Goal: Task Accomplishment & Management: Use online tool/utility

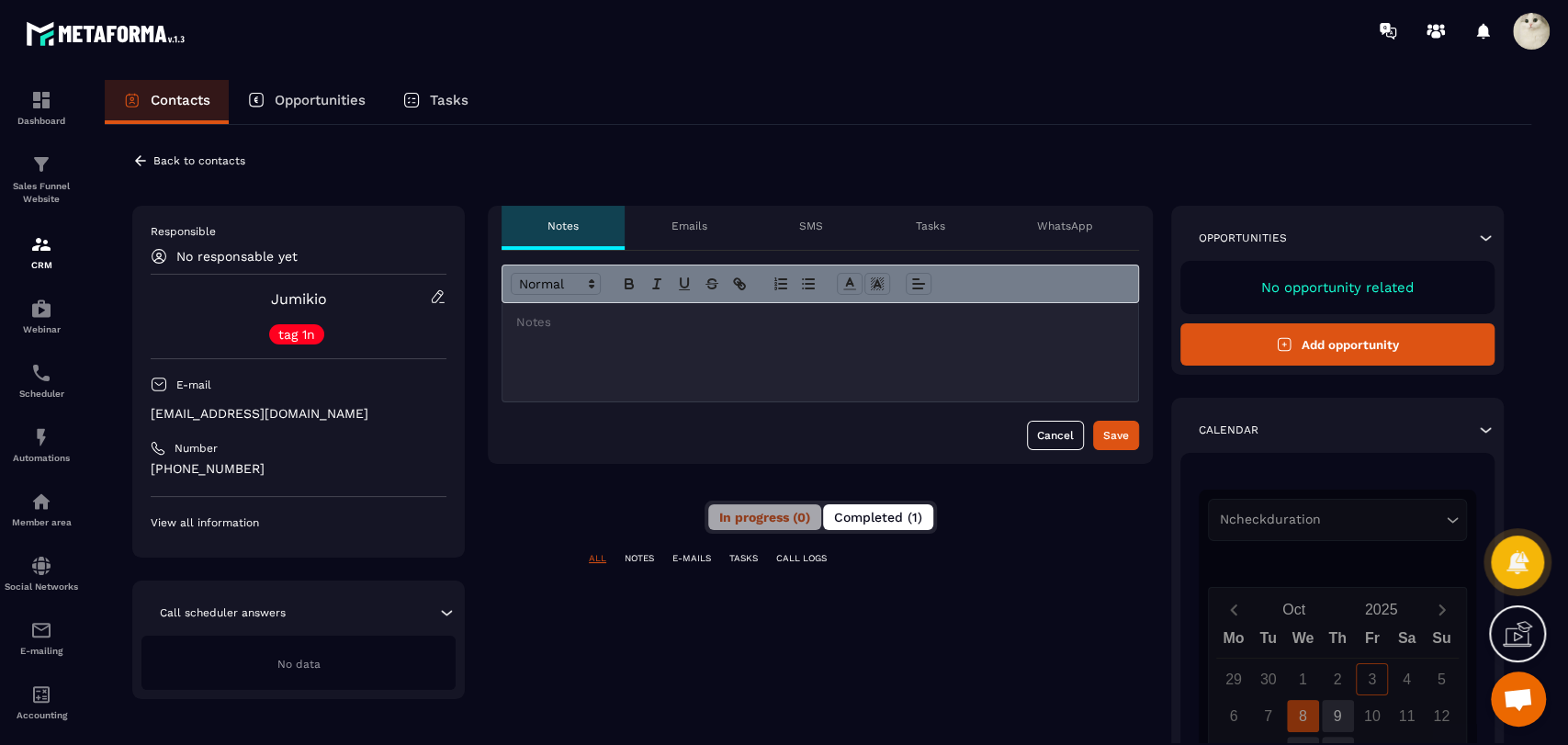
click at [912, 510] on span "Completed (1)" at bounding box center [878, 517] width 88 height 15
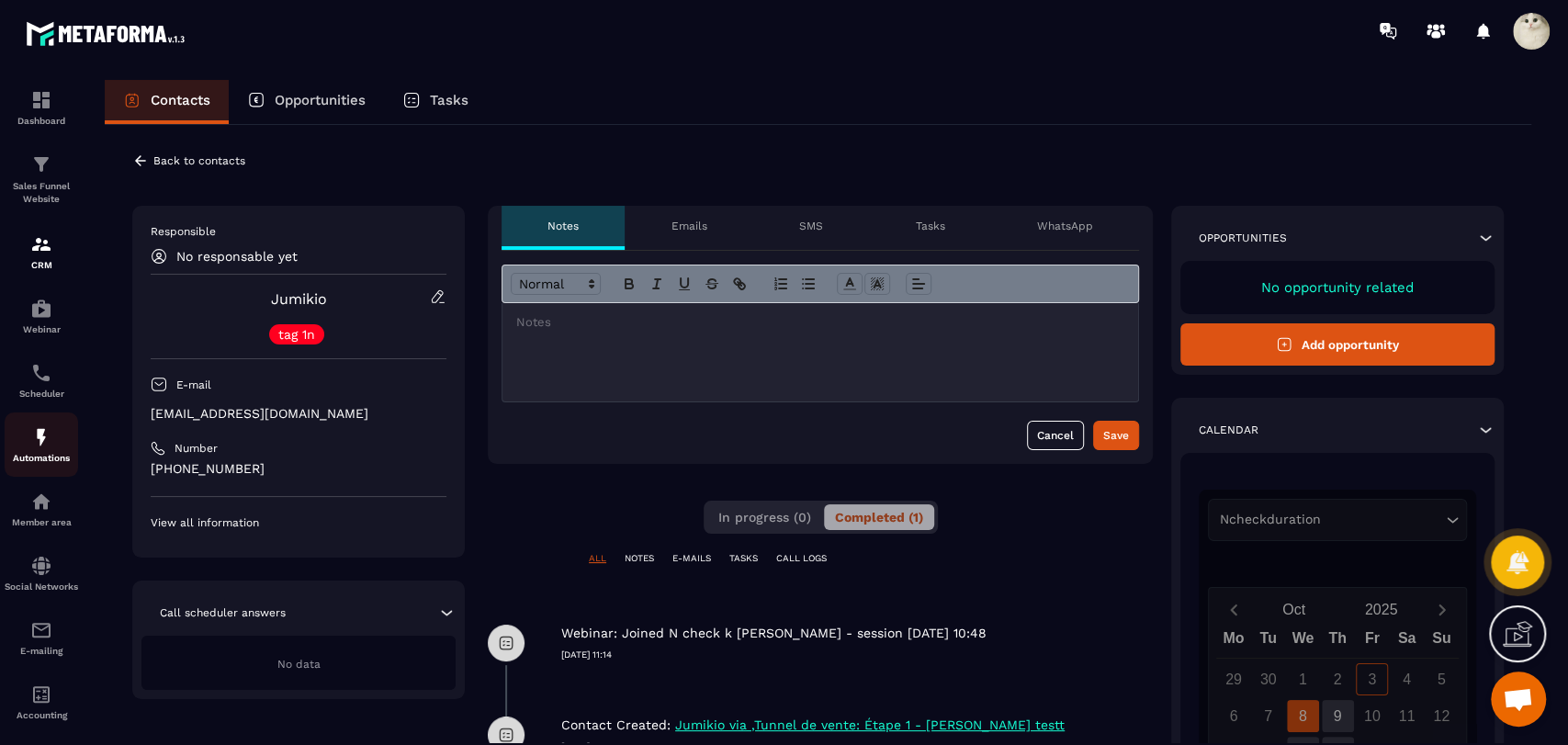
click at [37, 447] on img at bounding box center [41, 437] width 22 height 22
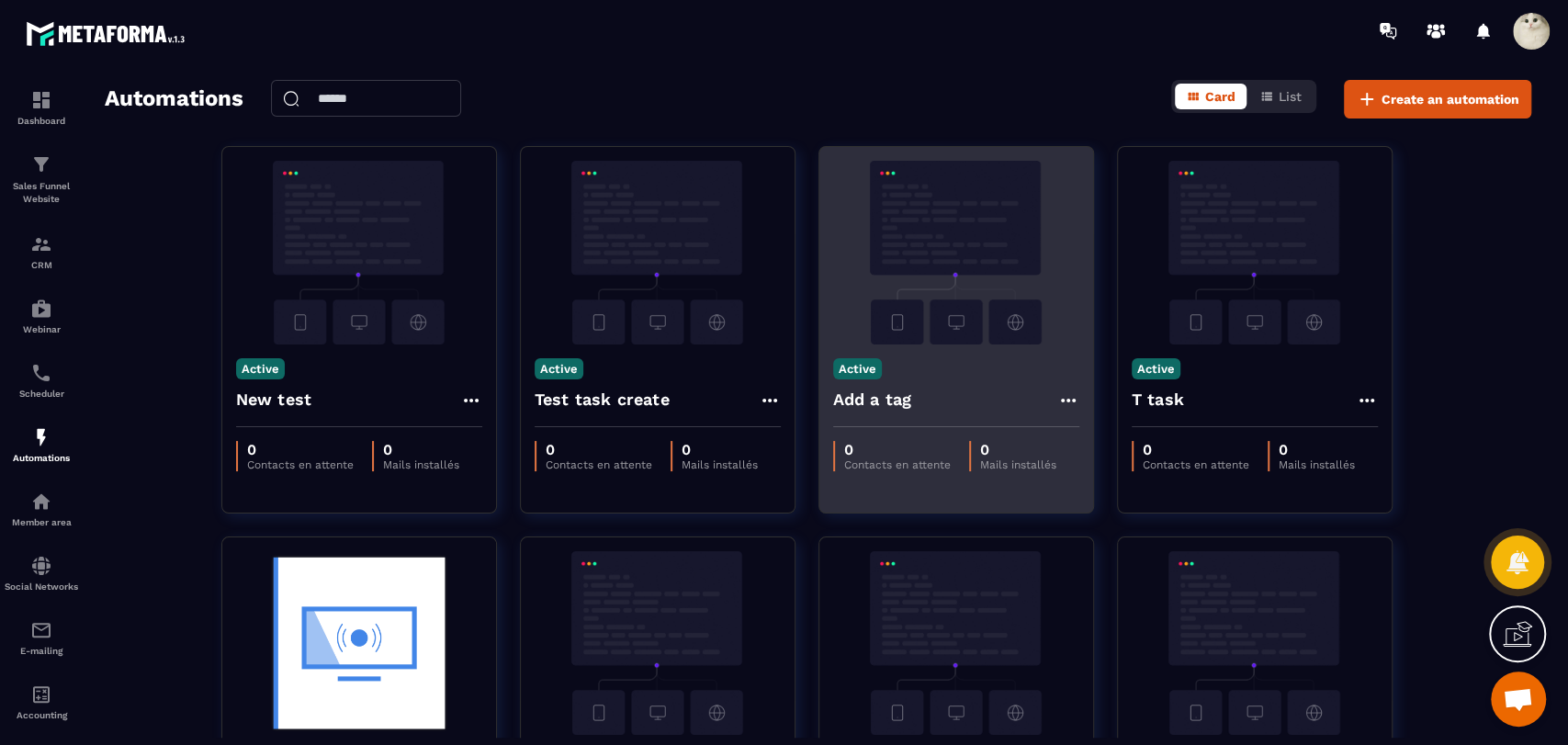
click at [1066, 400] on icon at bounding box center [1068, 400] width 15 height 4
click at [1099, 445] on link "Edit" at bounding box center [1112, 442] width 95 height 41
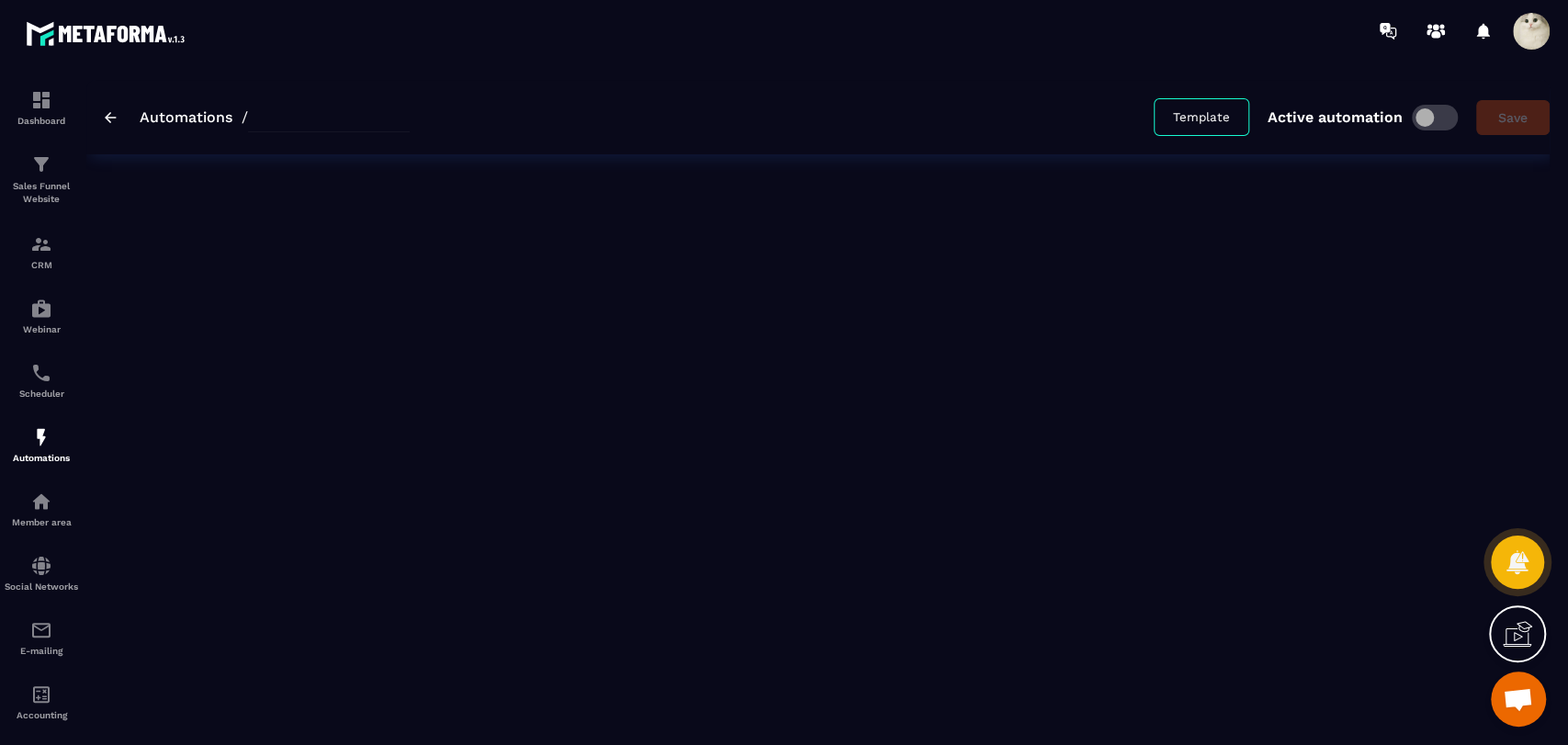
type input "*********"
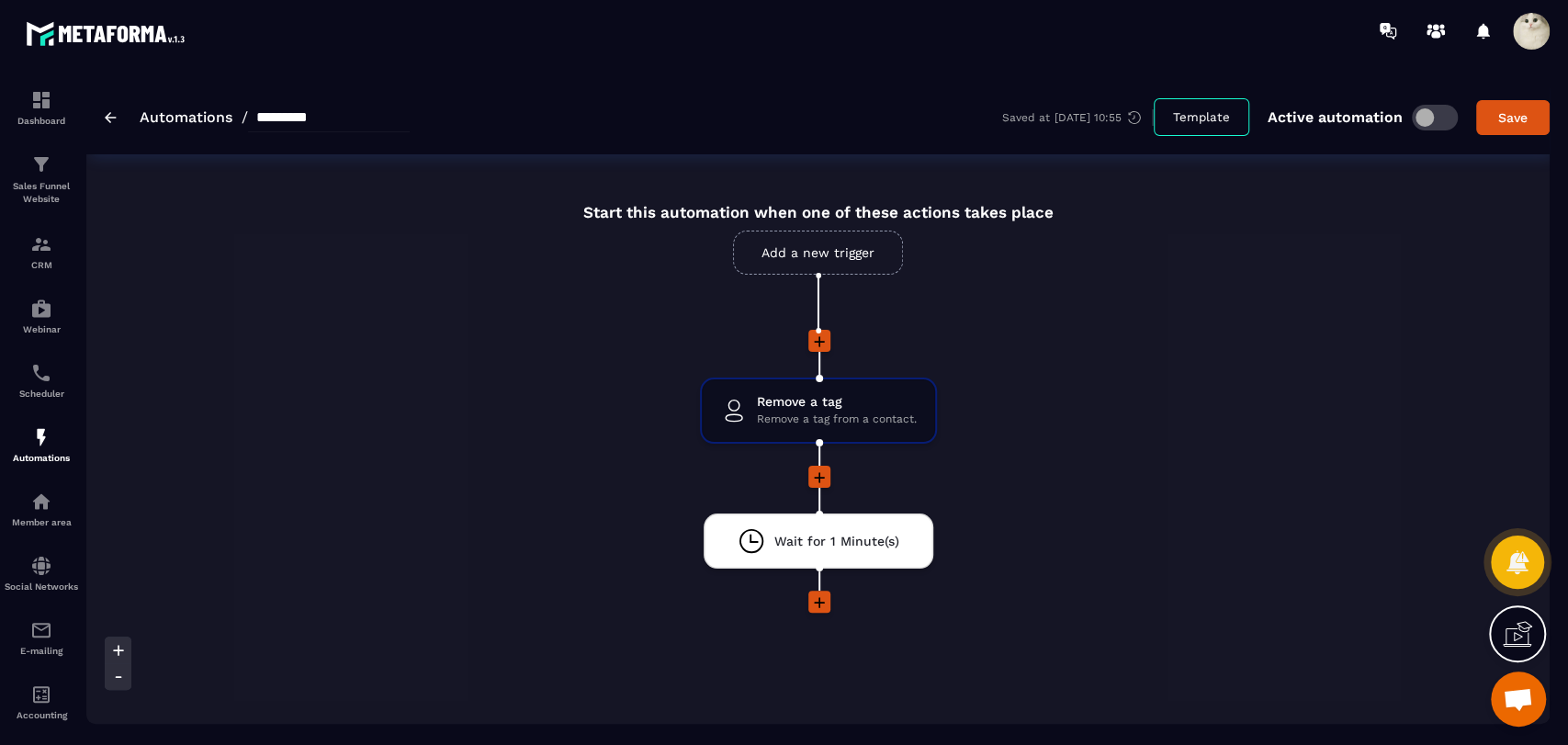
click at [117, 118] on div "Automations / *********" at bounding box center [257, 117] width 305 height 29
click at [107, 118] on img at bounding box center [110, 118] width 12 height 11
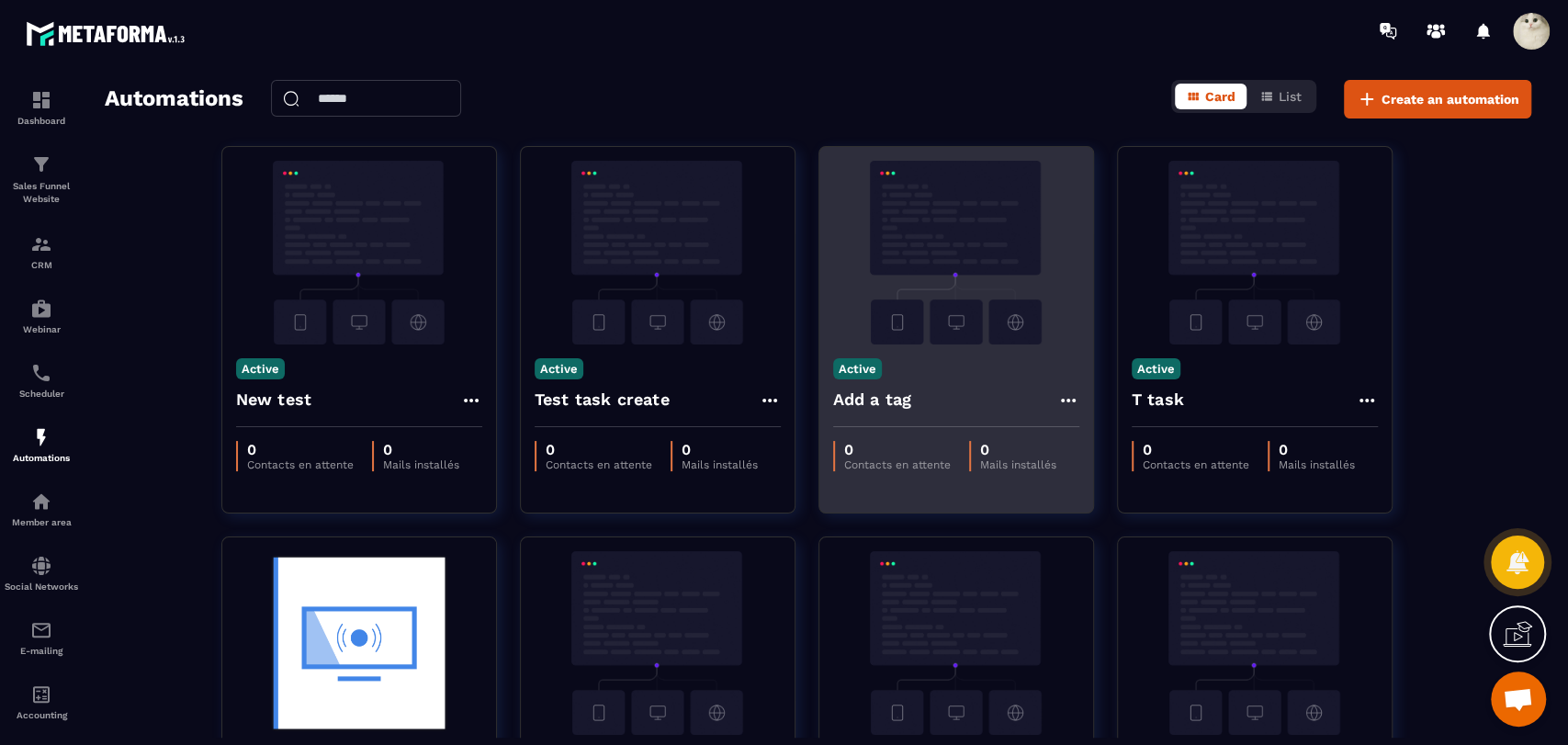
click at [1062, 392] on icon at bounding box center [1068, 400] width 22 height 22
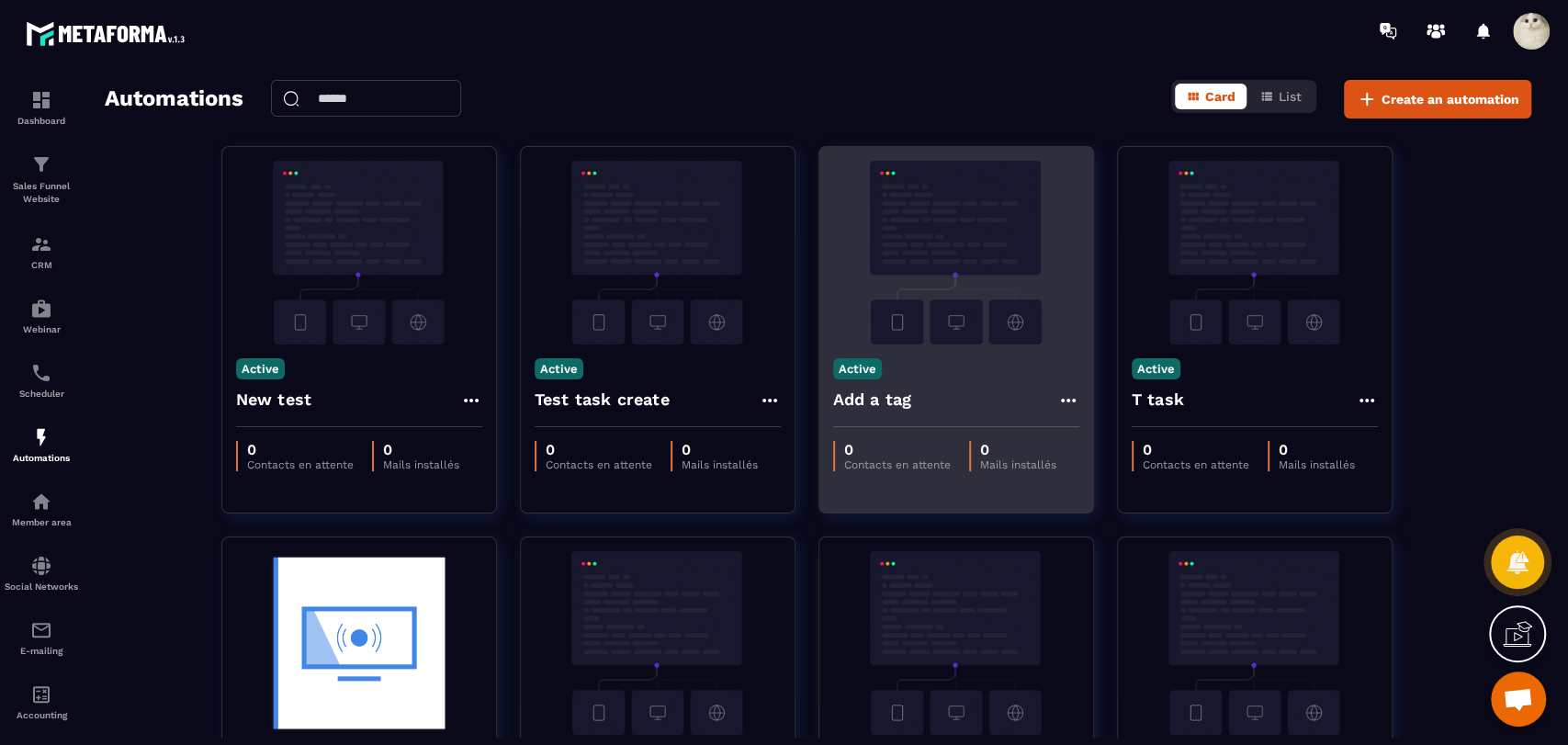
click at [1064, 398] on icon at bounding box center [1068, 400] width 22 height 22
click at [1085, 433] on icon at bounding box center [1085, 442] width 17 height 17
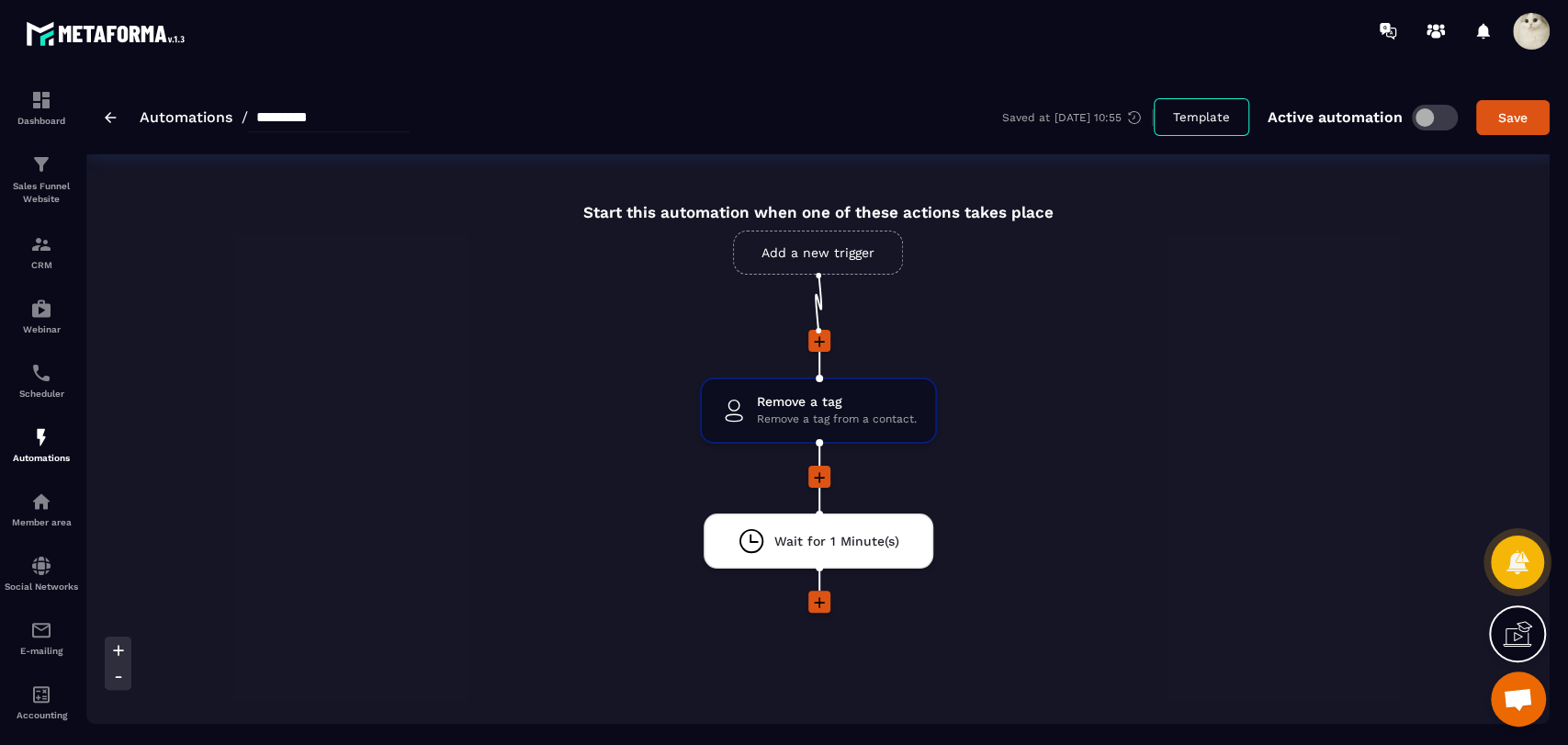
click at [1431, 121] on span at bounding box center [1435, 117] width 46 height 25
click at [116, 115] on img at bounding box center [110, 118] width 12 height 11
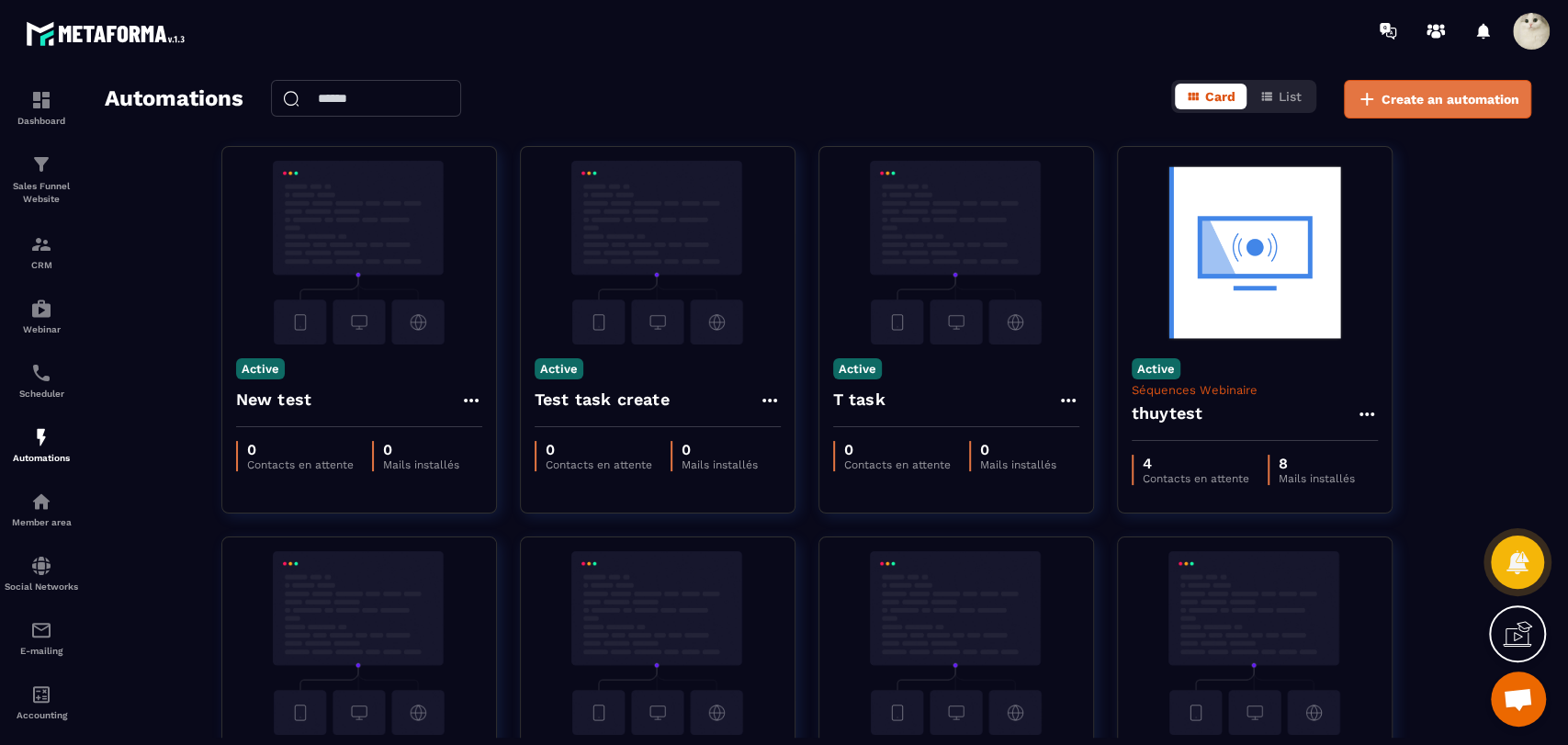
click at [1389, 104] on span "Create an automation" at bounding box center [1451, 98] width 138 height 18
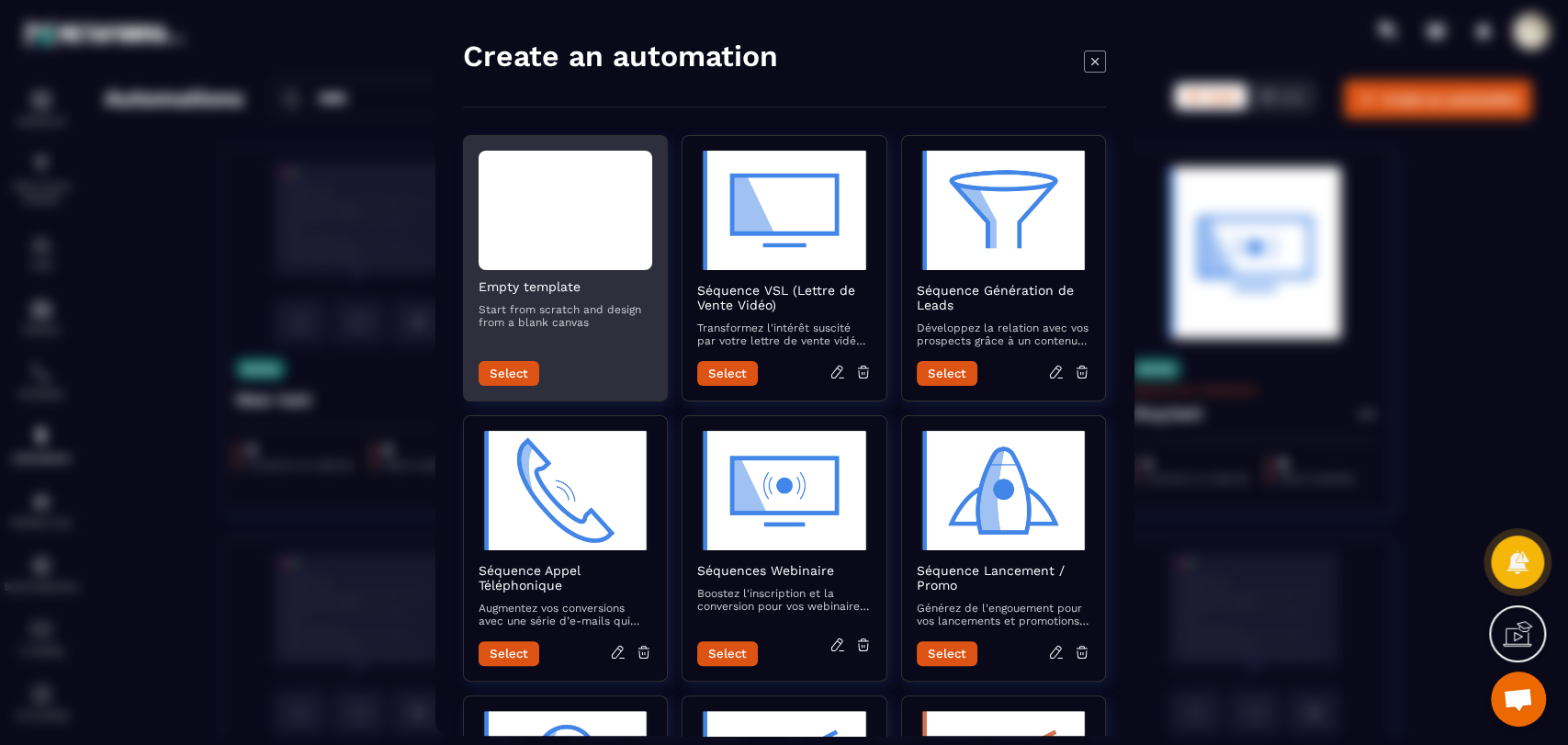
click at [515, 375] on button "Select" at bounding box center [509, 373] width 60 height 25
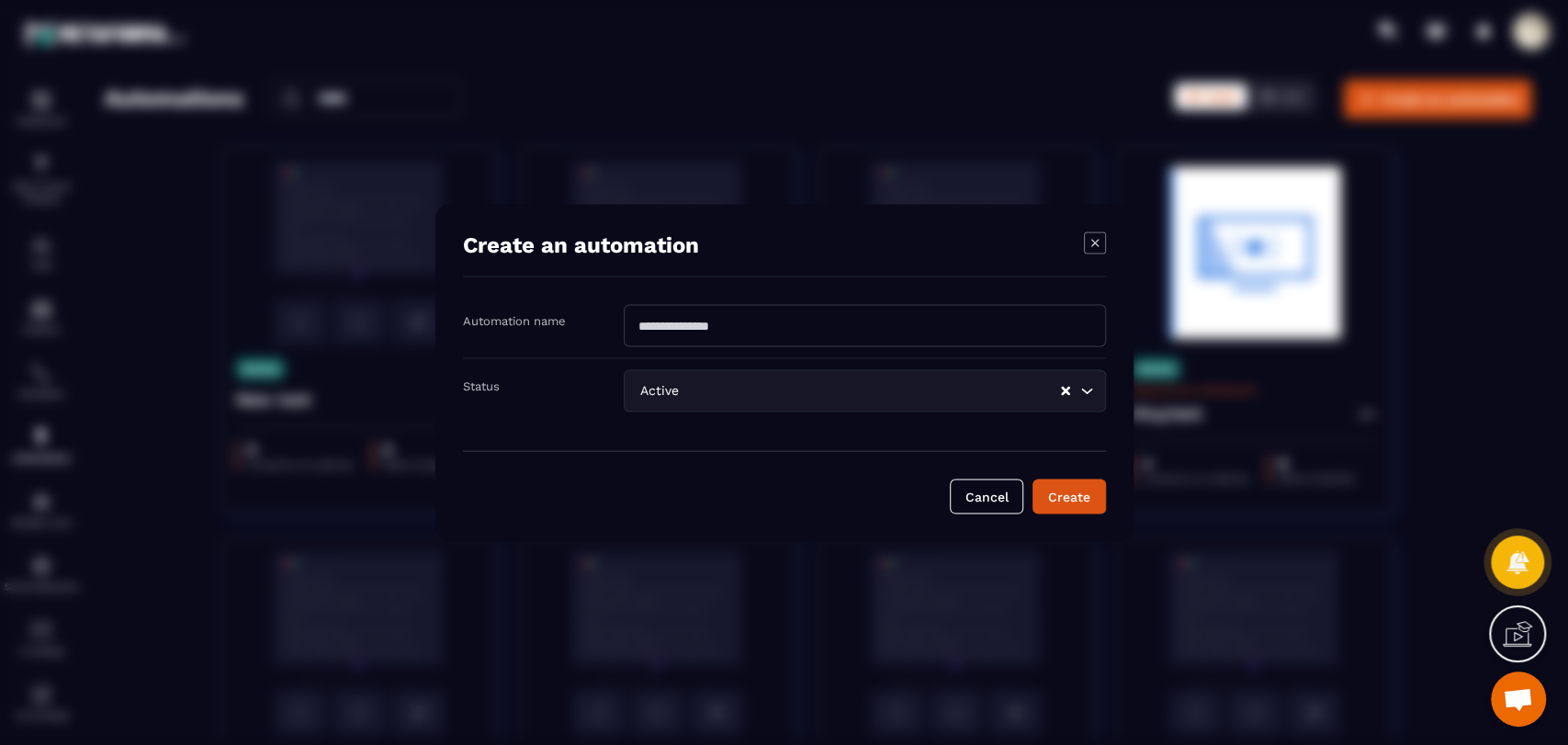
click at [751, 334] on input "Modal window" at bounding box center [865, 325] width 482 height 42
type input "**********"
click at [1086, 499] on button "Create" at bounding box center [1070, 496] width 74 height 35
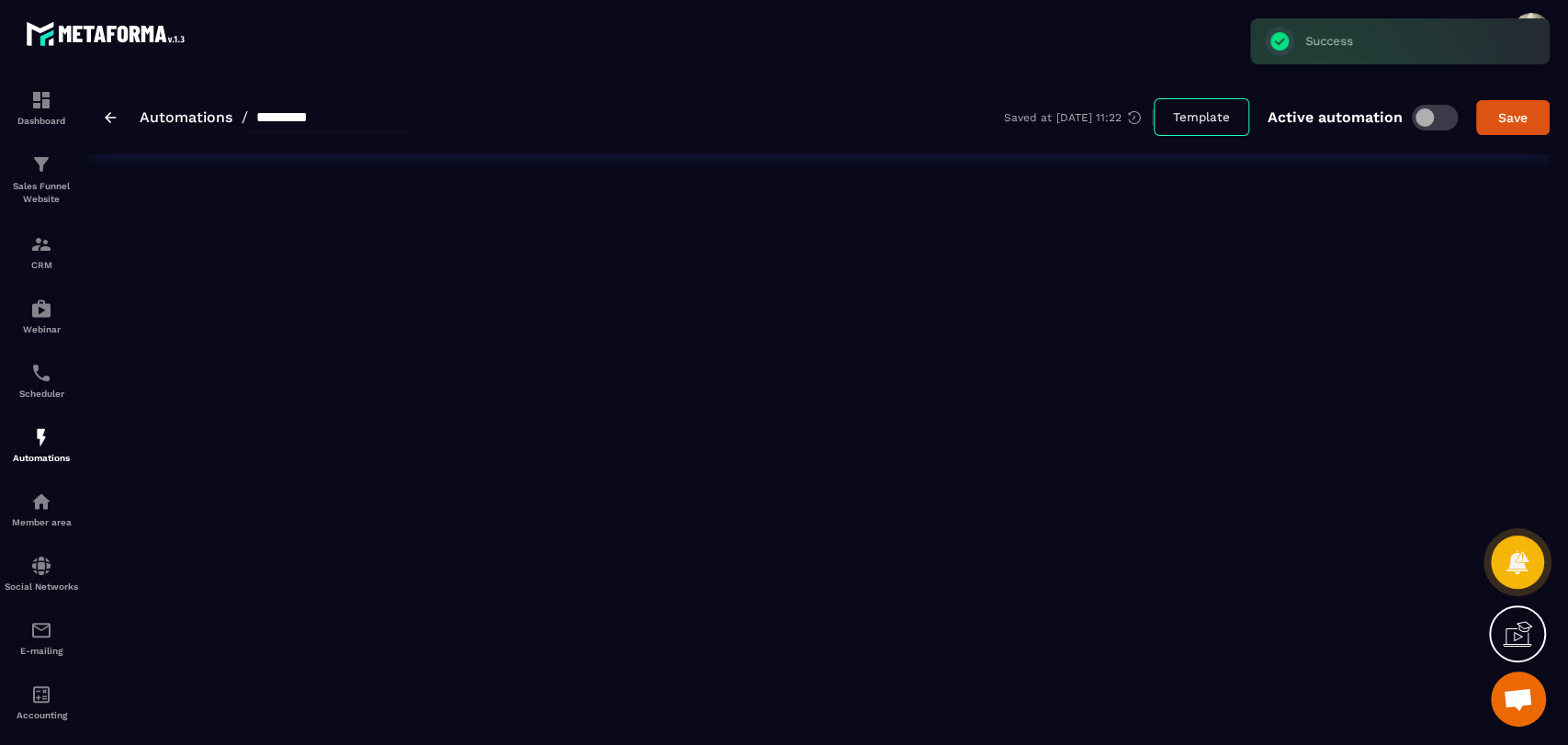
type input "**********"
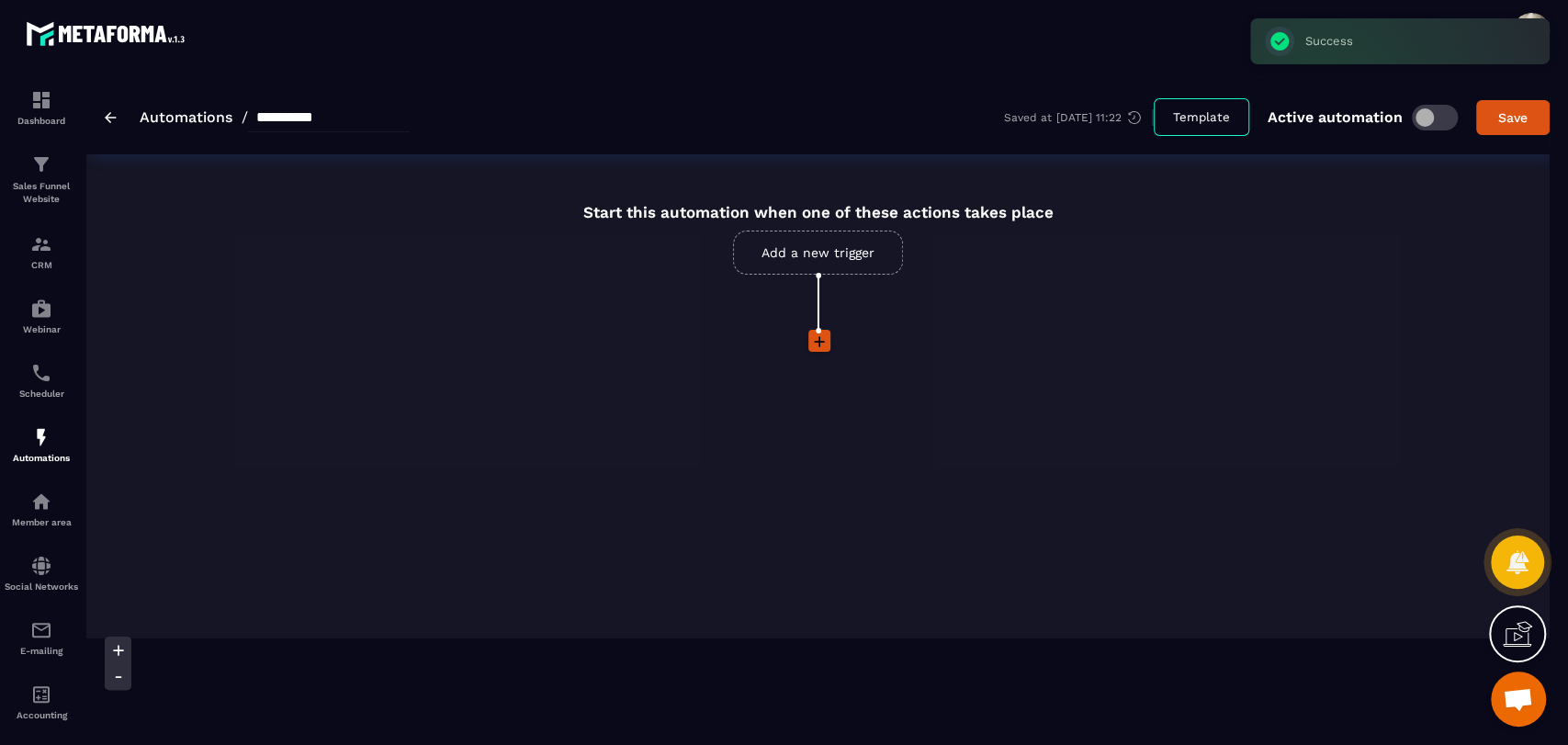
click at [852, 275] on link "Add a new trigger" at bounding box center [818, 252] width 170 height 44
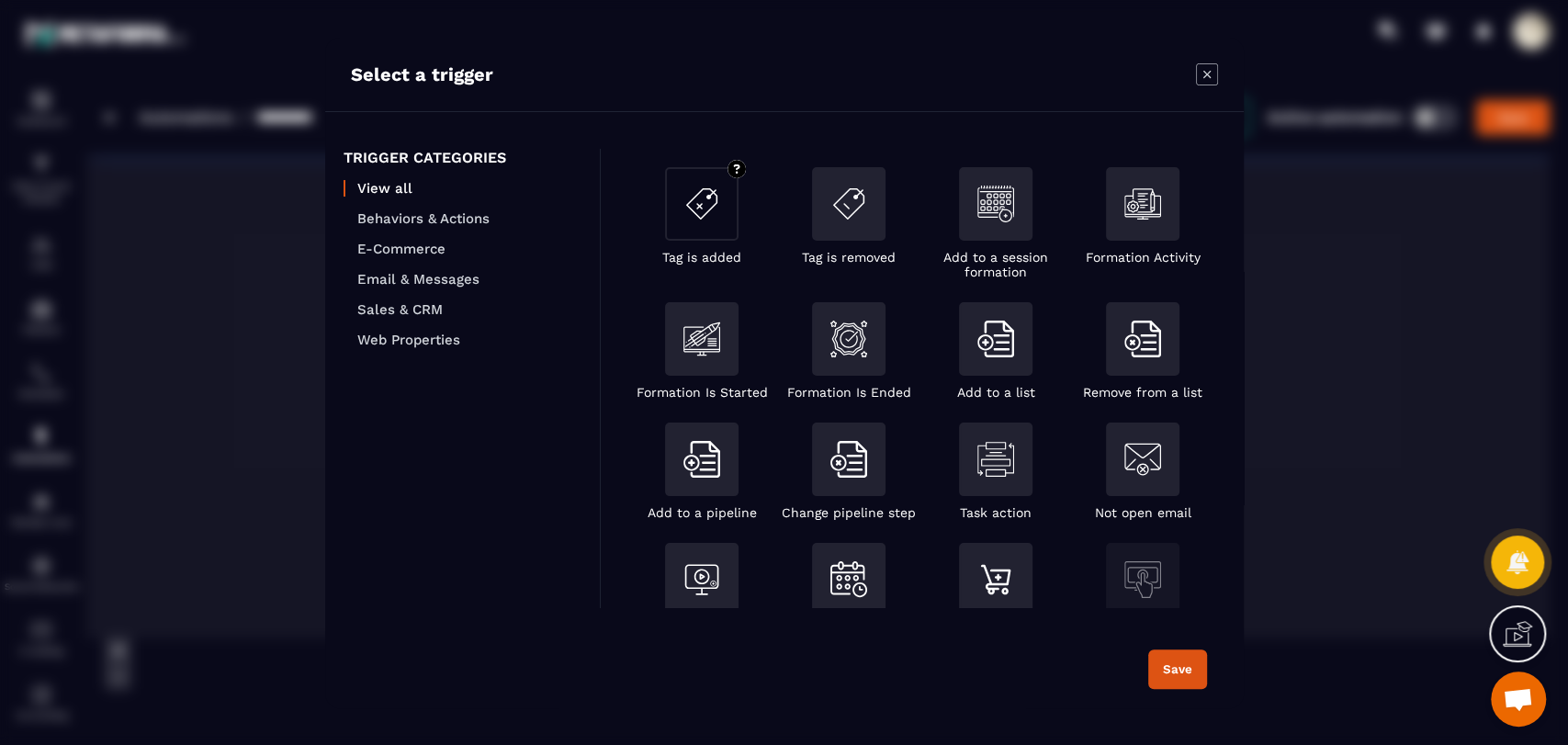
click at [707, 243] on div "Modal window" at bounding box center [702, 209] width 74 height 83
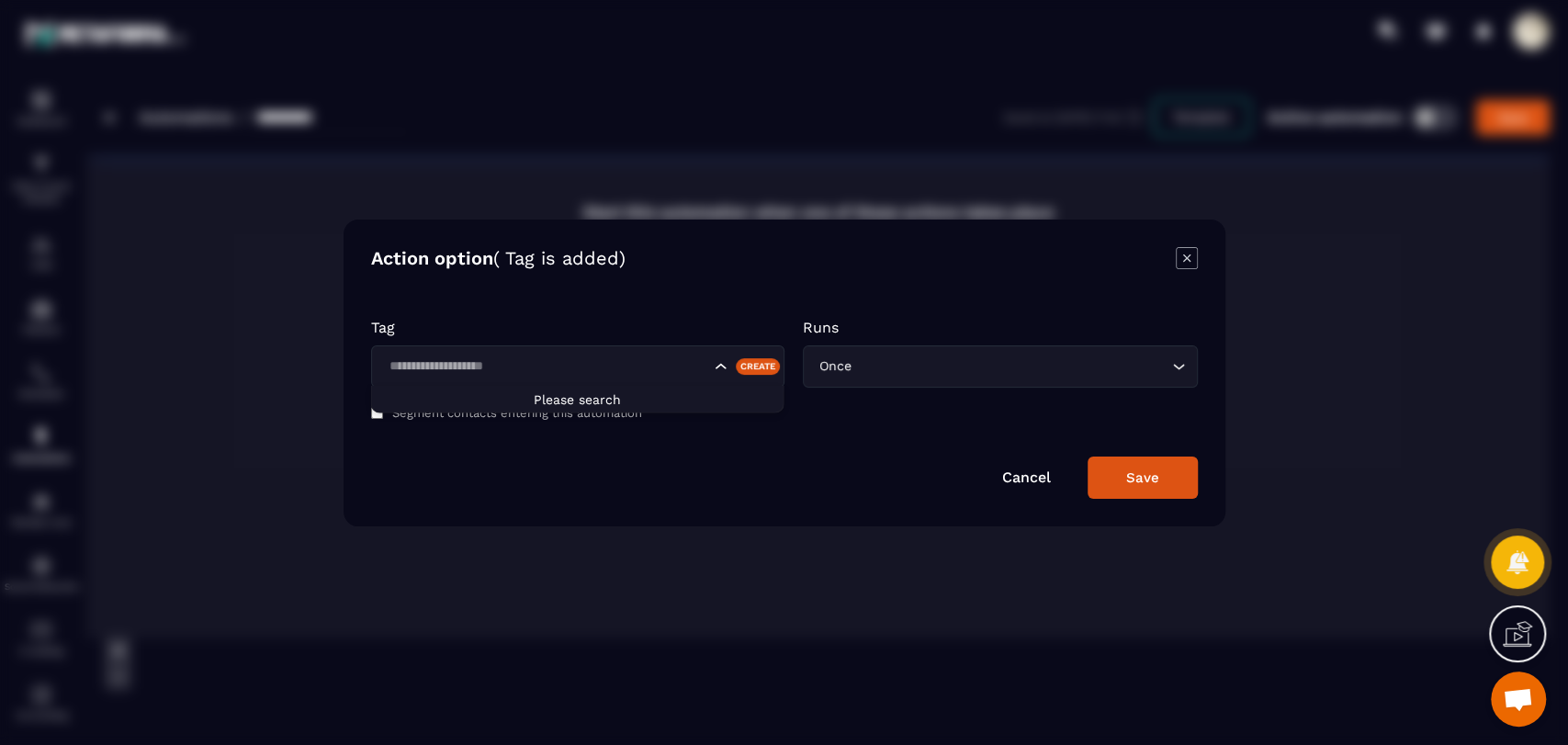
click at [632, 368] on input "Search for option" at bounding box center [547, 366] width 327 height 20
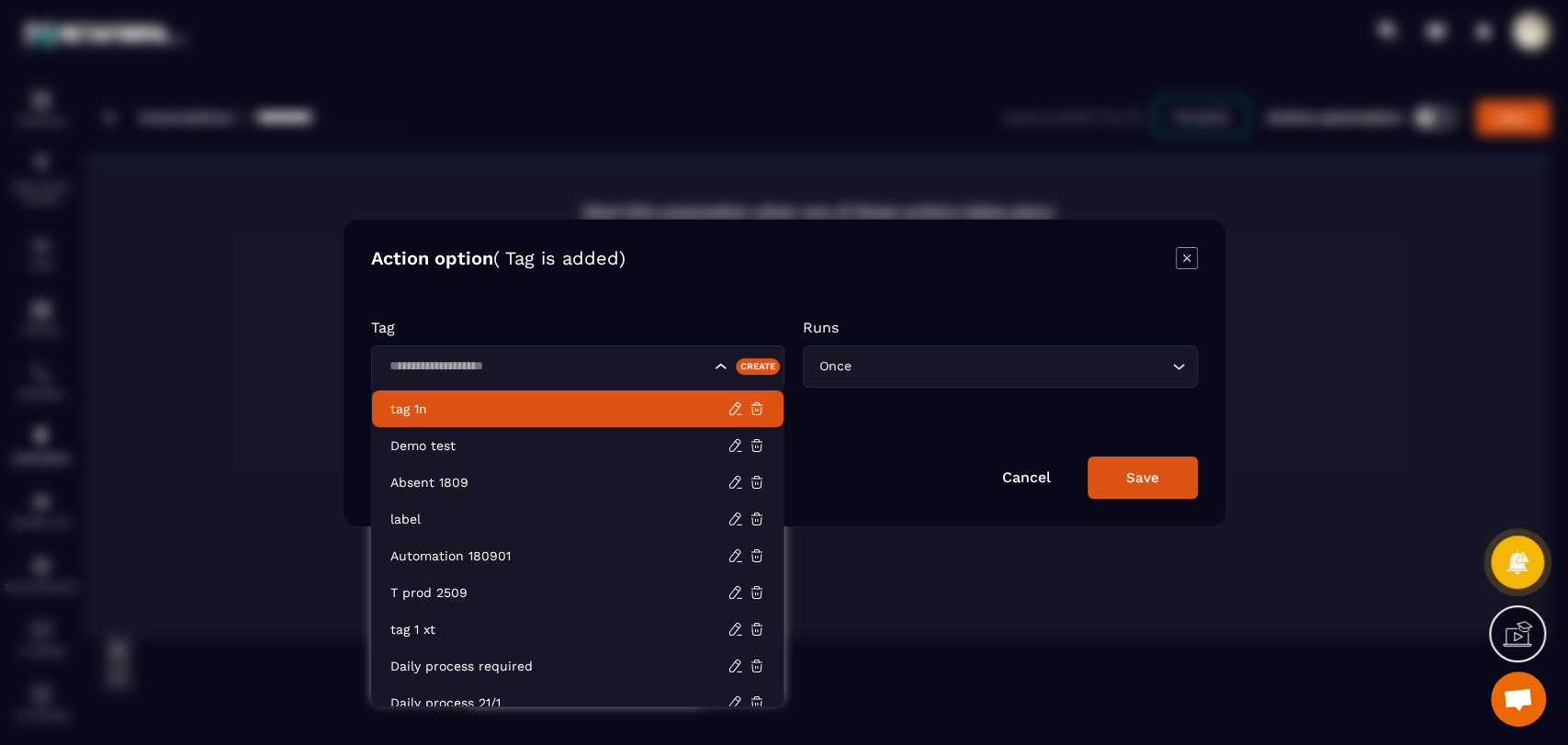
click at [588, 415] on p "tag 1n" at bounding box center [559, 408] width 337 height 18
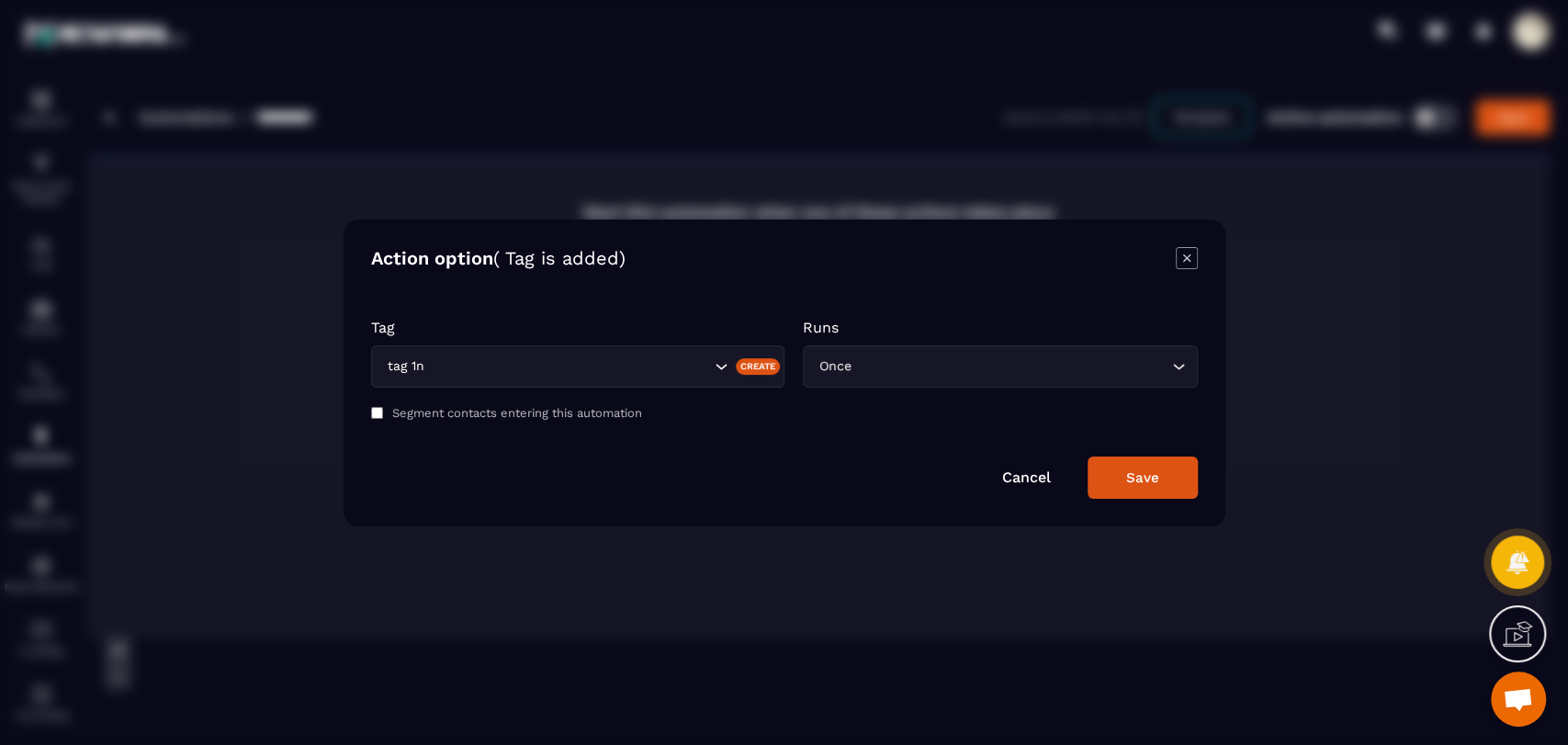
click at [902, 310] on form "Tag tag 1n Create Runs Once Loading... Segment contacts entering this automatio…" at bounding box center [784, 399] width 827 height 198
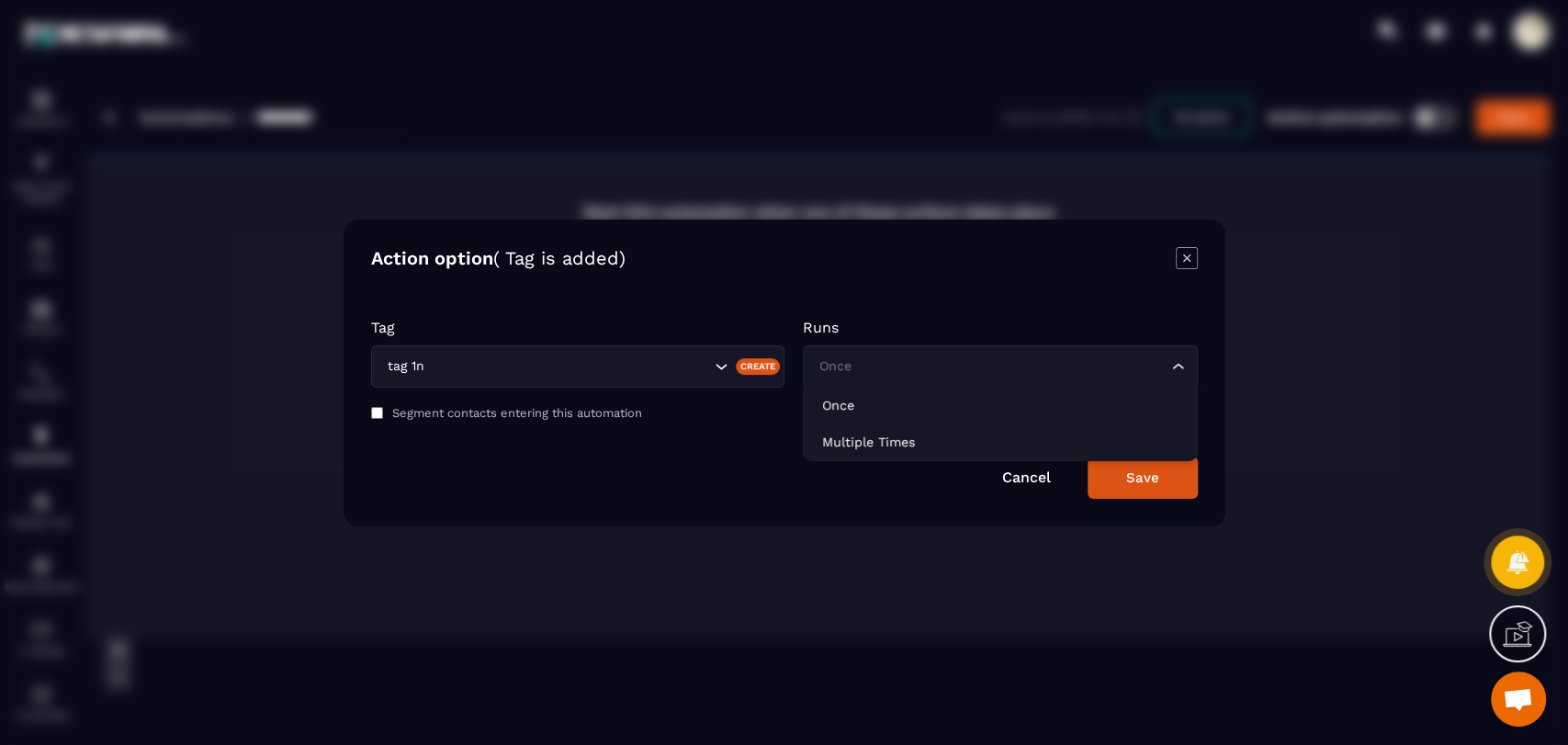
click at [890, 362] on input "Search for option" at bounding box center [991, 366] width 353 height 20
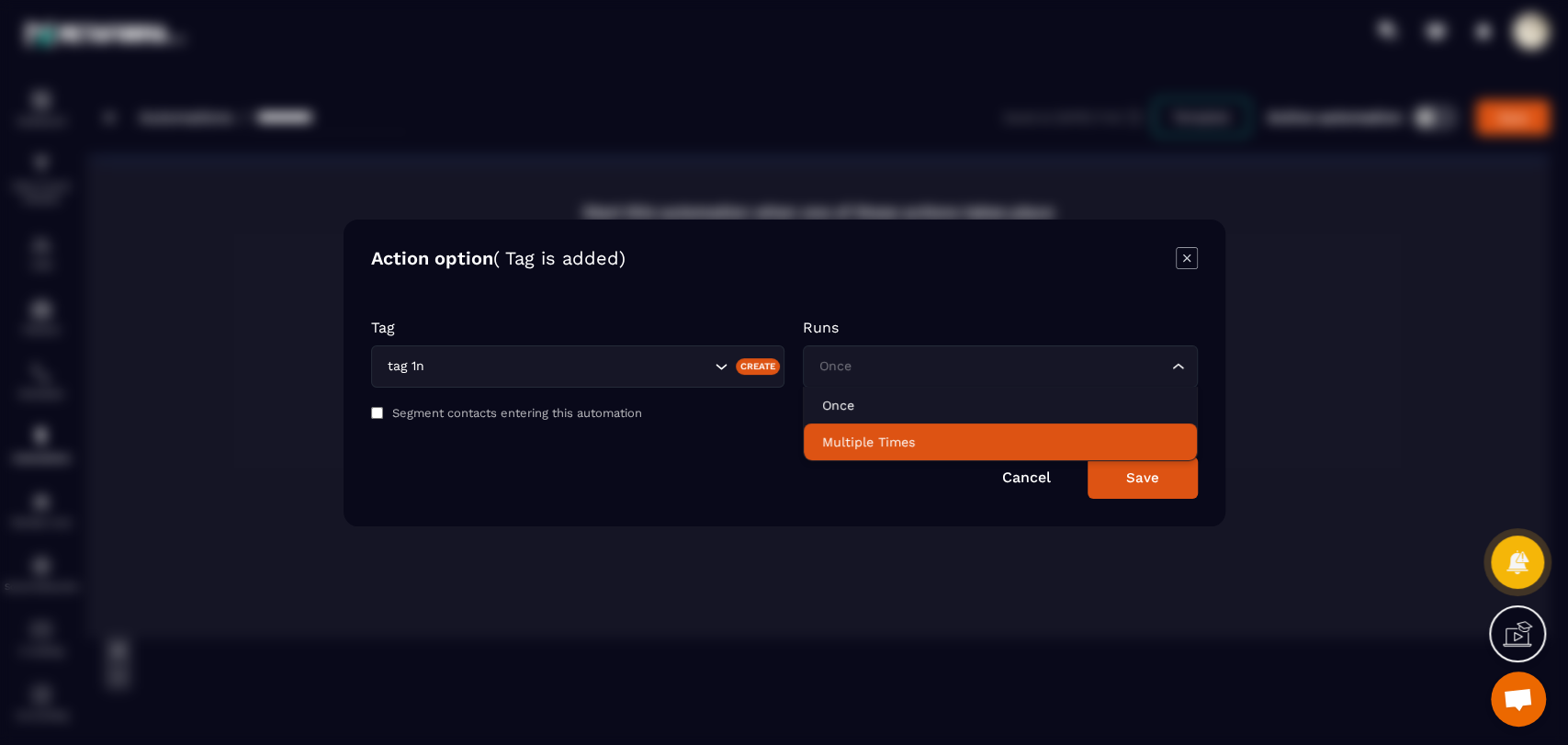
click at [898, 442] on p "Multiple Times" at bounding box center [1001, 441] width 357 height 18
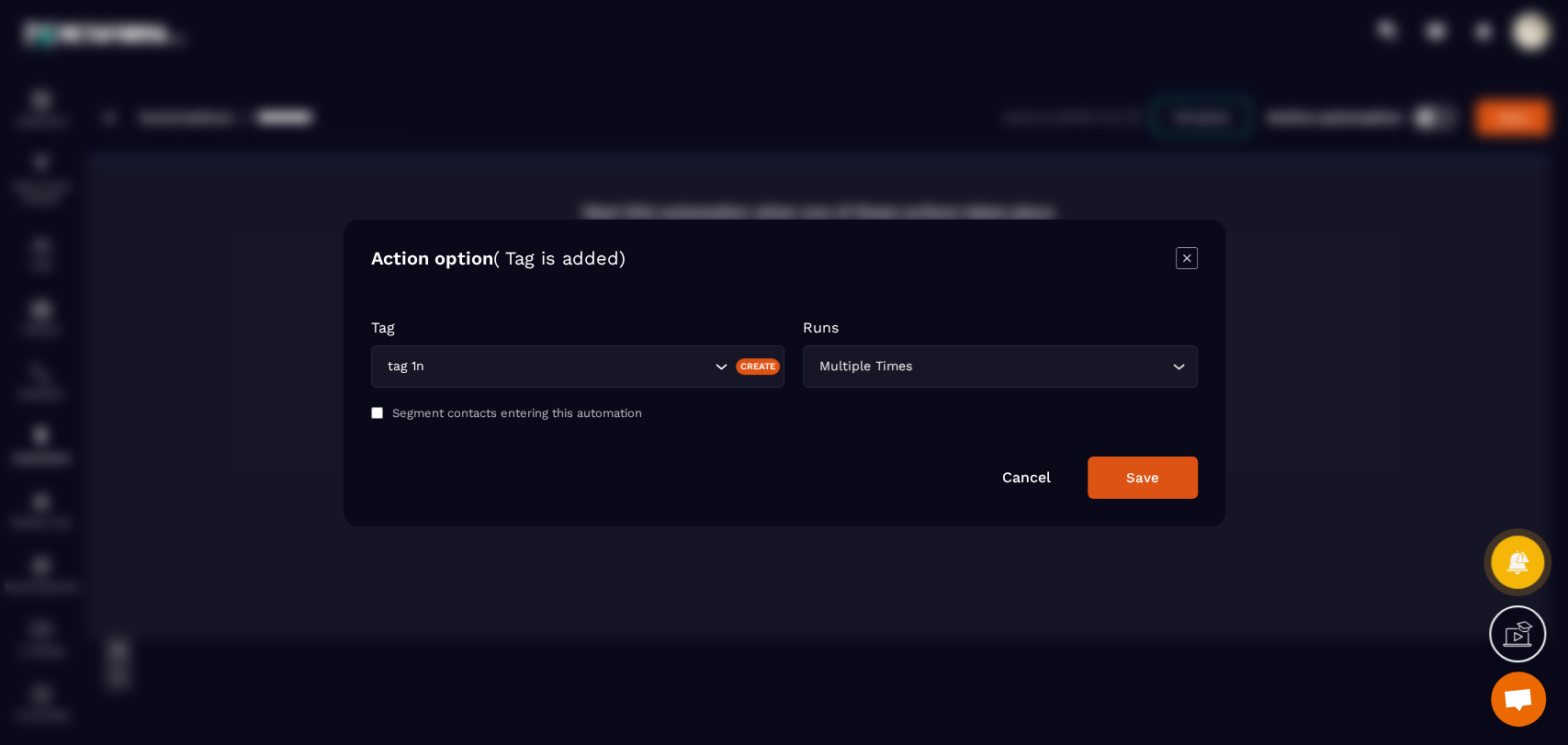
click at [1154, 487] on button "Save" at bounding box center [1142, 478] width 110 height 42
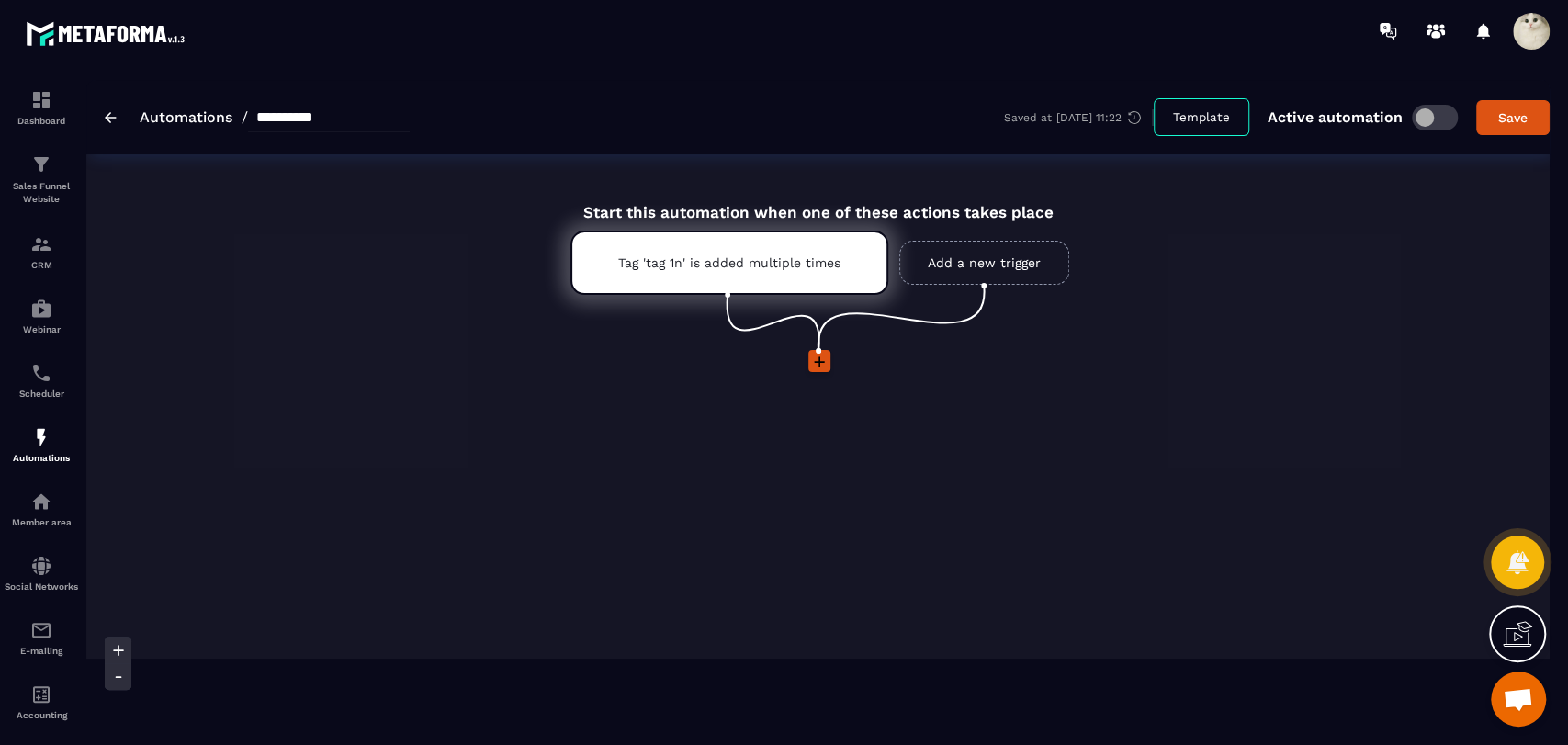
click at [818, 365] on icon at bounding box center [819, 363] width 11 height 11
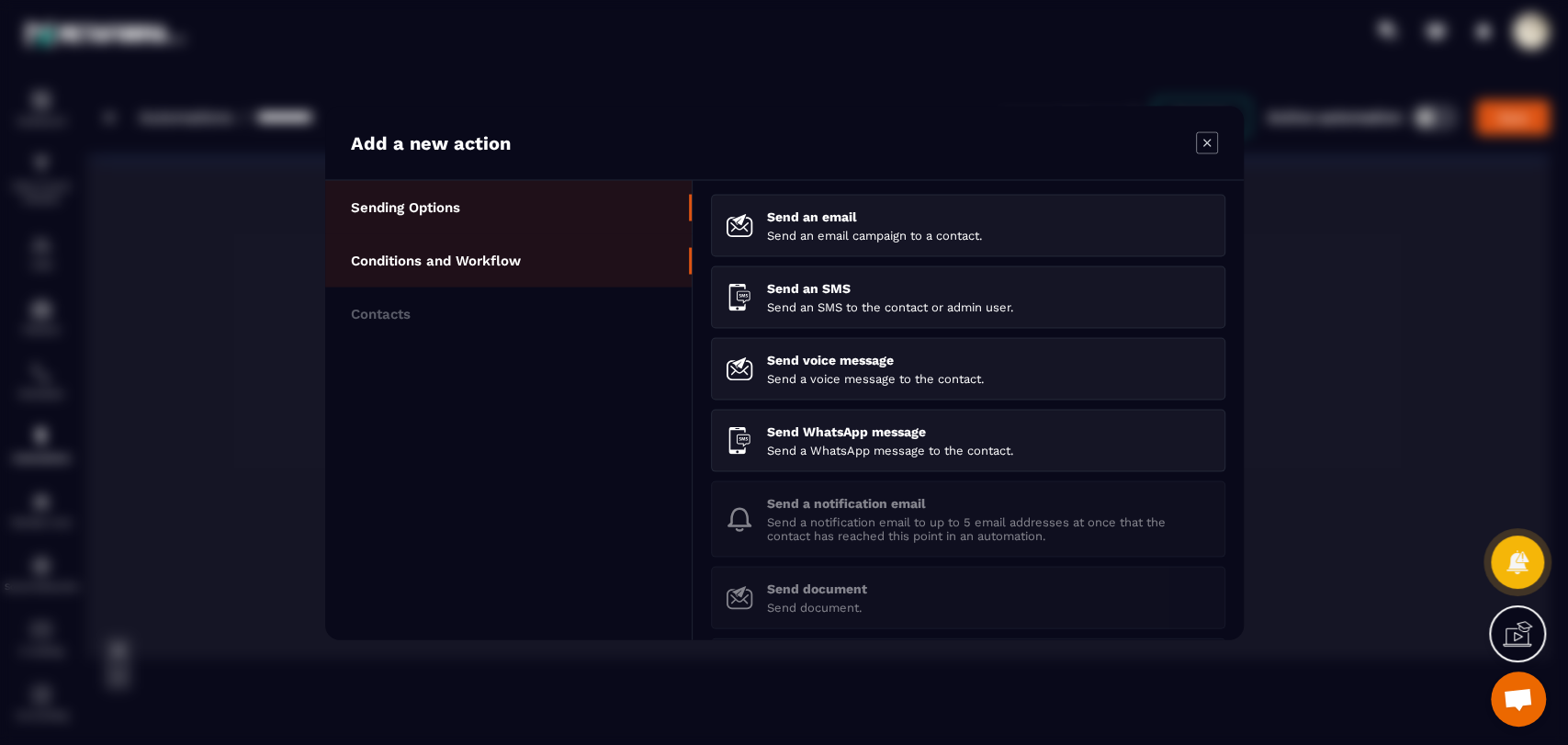
click at [450, 273] on li "Conditions and Workflow" at bounding box center [508, 260] width 366 height 53
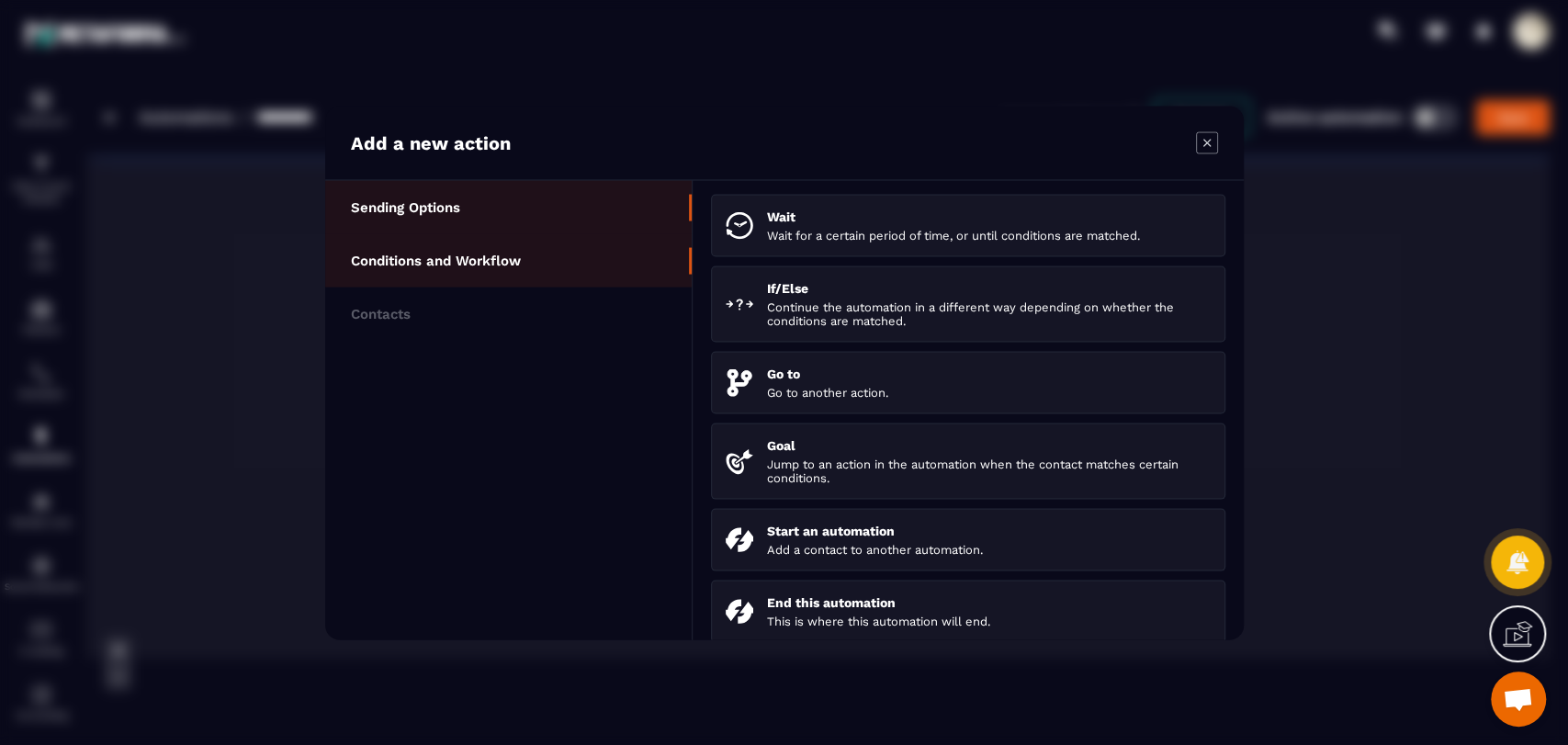
click at [531, 223] on li "Sending Options" at bounding box center [508, 207] width 366 height 53
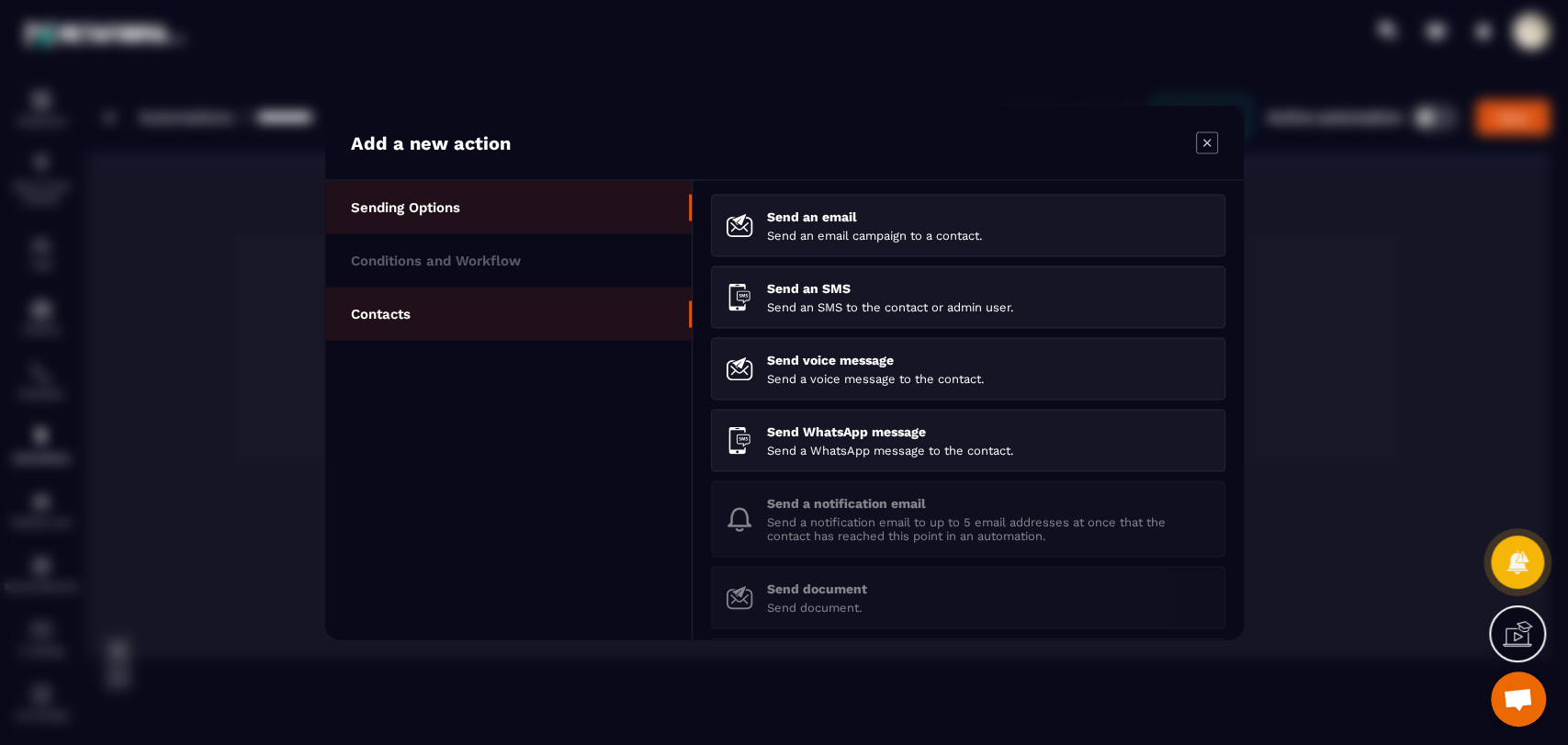
click at [436, 322] on li "Contacts" at bounding box center [508, 313] width 366 height 53
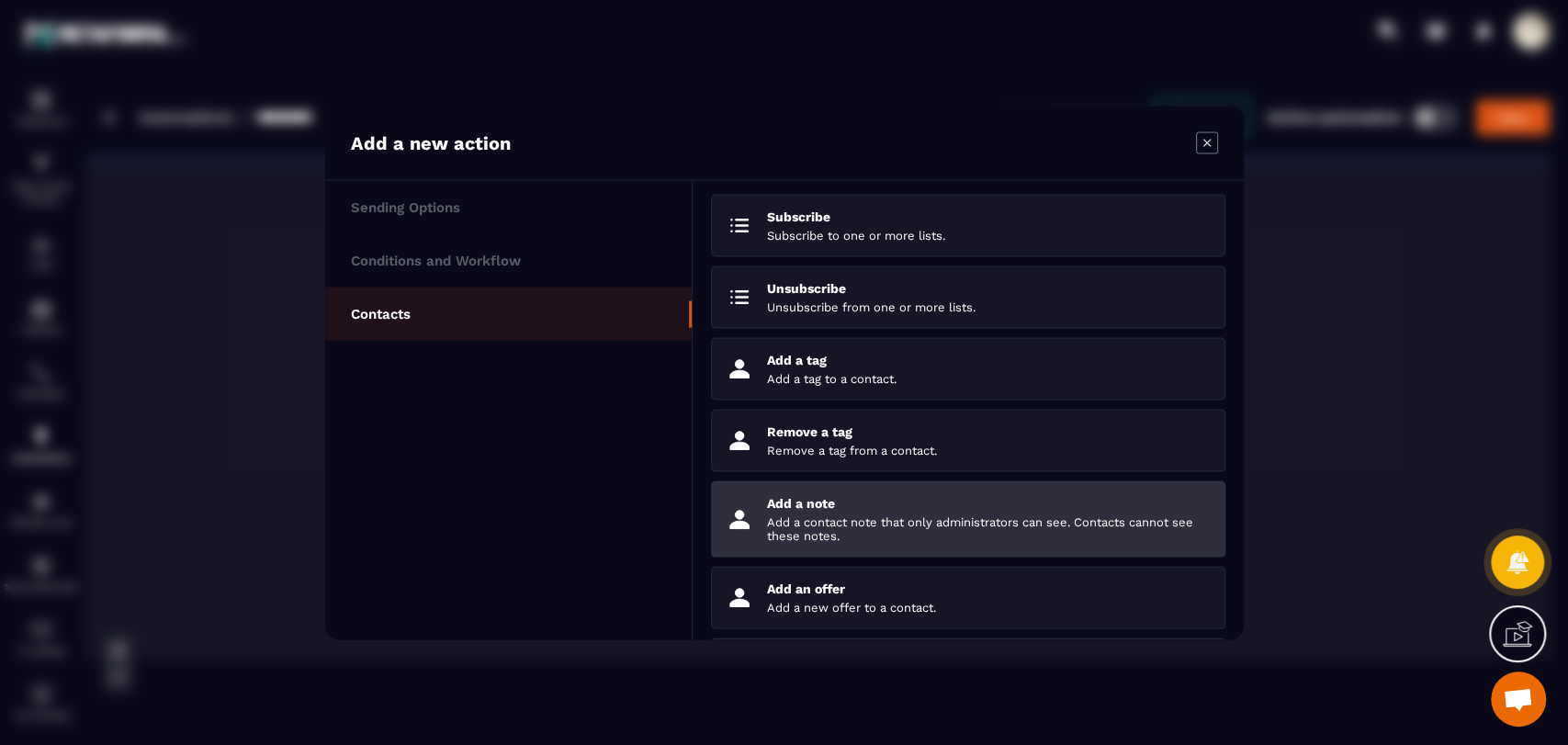
click at [890, 510] on p "Add a note" at bounding box center [989, 503] width 444 height 15
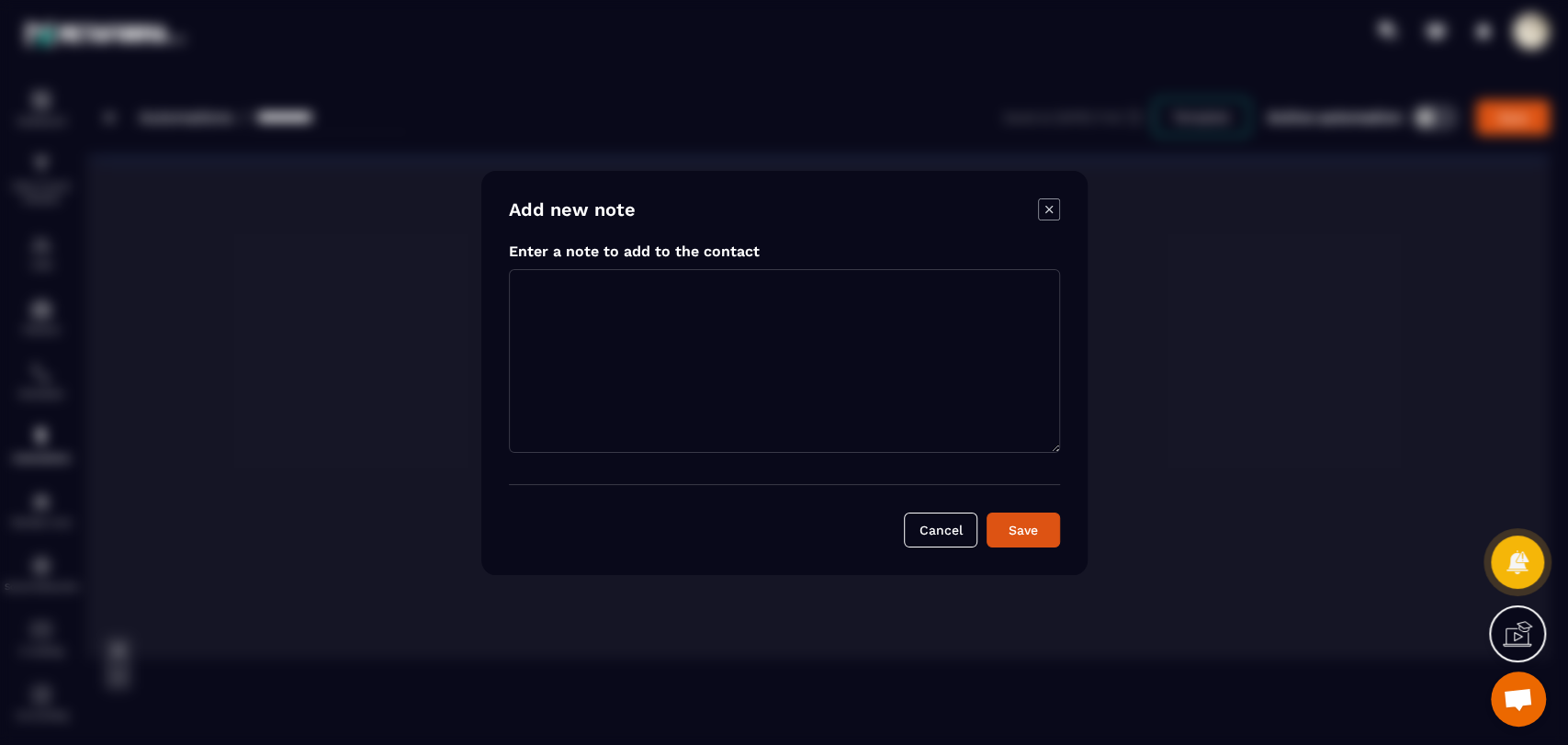
click at [767, 298] on textarea "Modal window" at bounding box center [784, 361] width 551 height 184
type textarea "*"
type textarea "******"
click at [1031, 532] on button "Save" at bounding box center [1023, 530] width 74 height 35
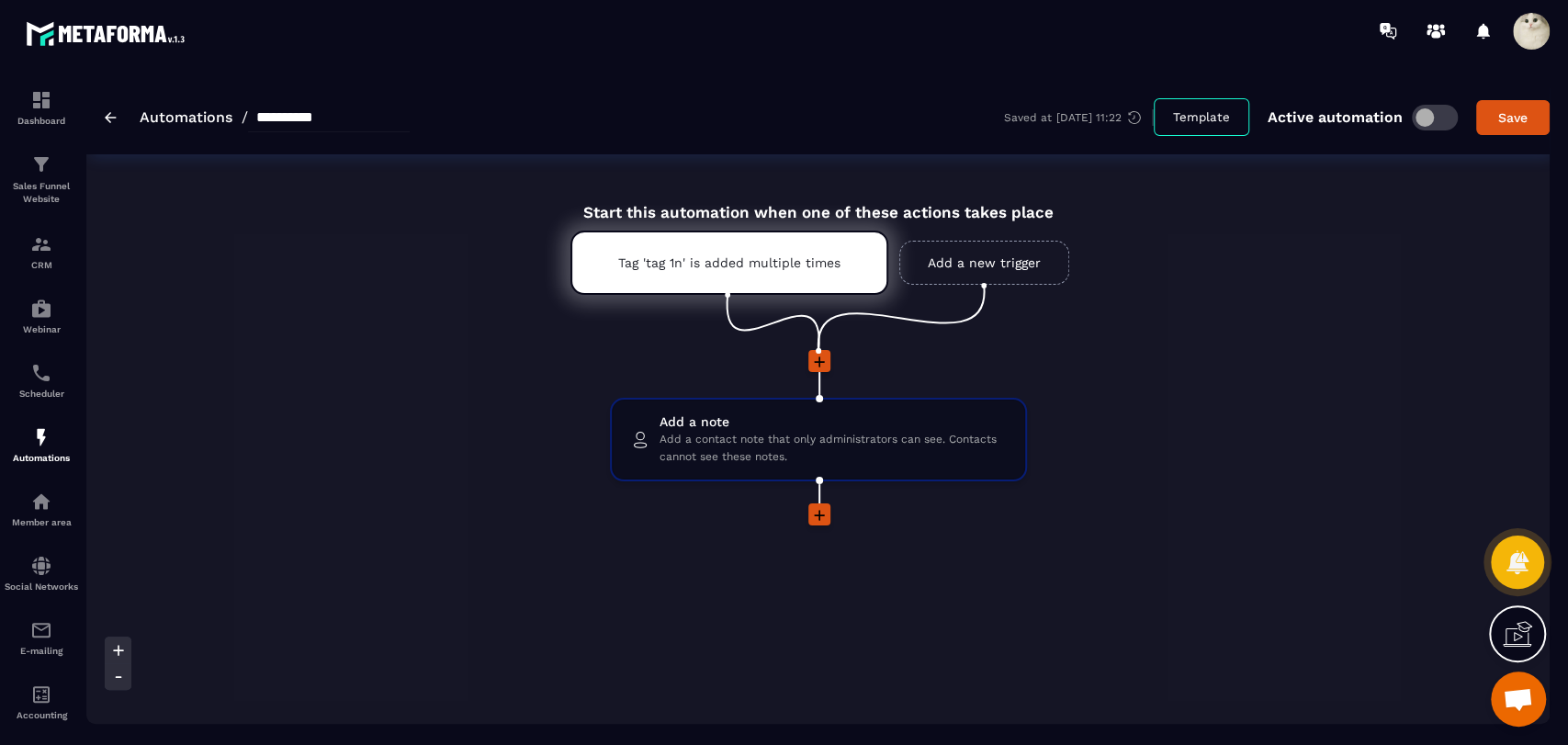
click at [812, 518] on icon at bounding box center [818, 515] width 18 height 18
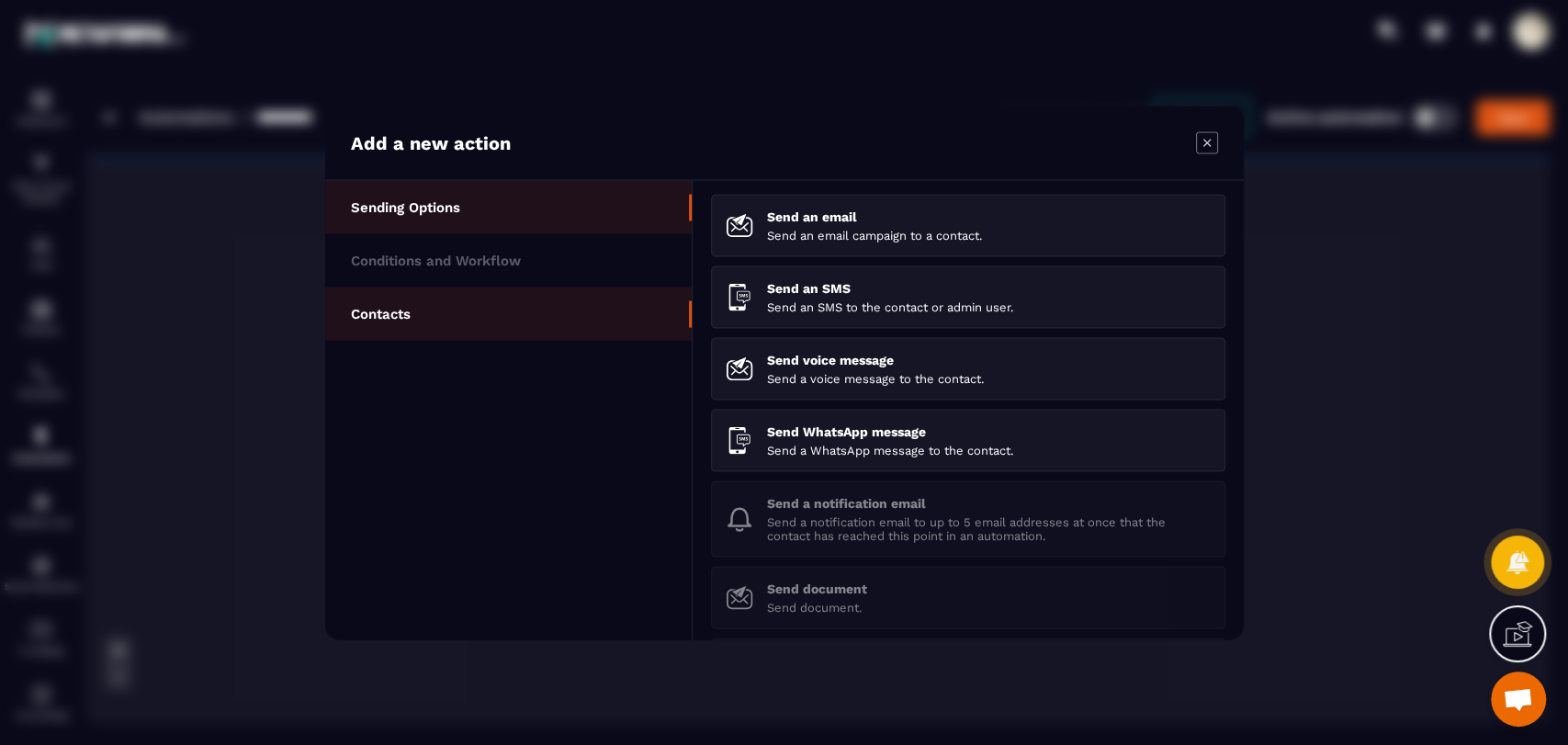
click at [420, 318] on li "Contacts" at bounding box center [508, 313] width 366 height 53
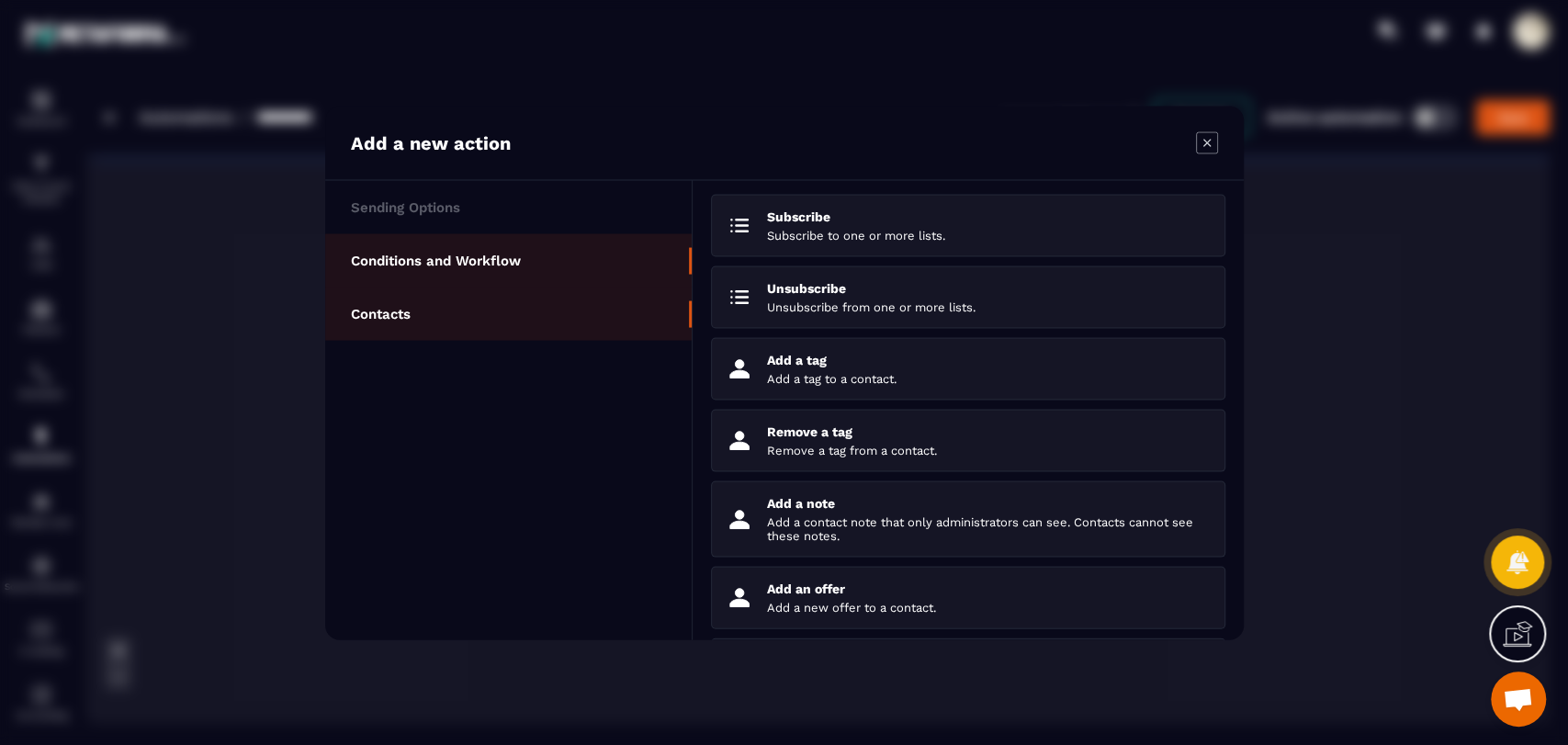
click at [390, 259] on p "Conditions and Workflow" at bounding box center [436, 261] width 170 height 17
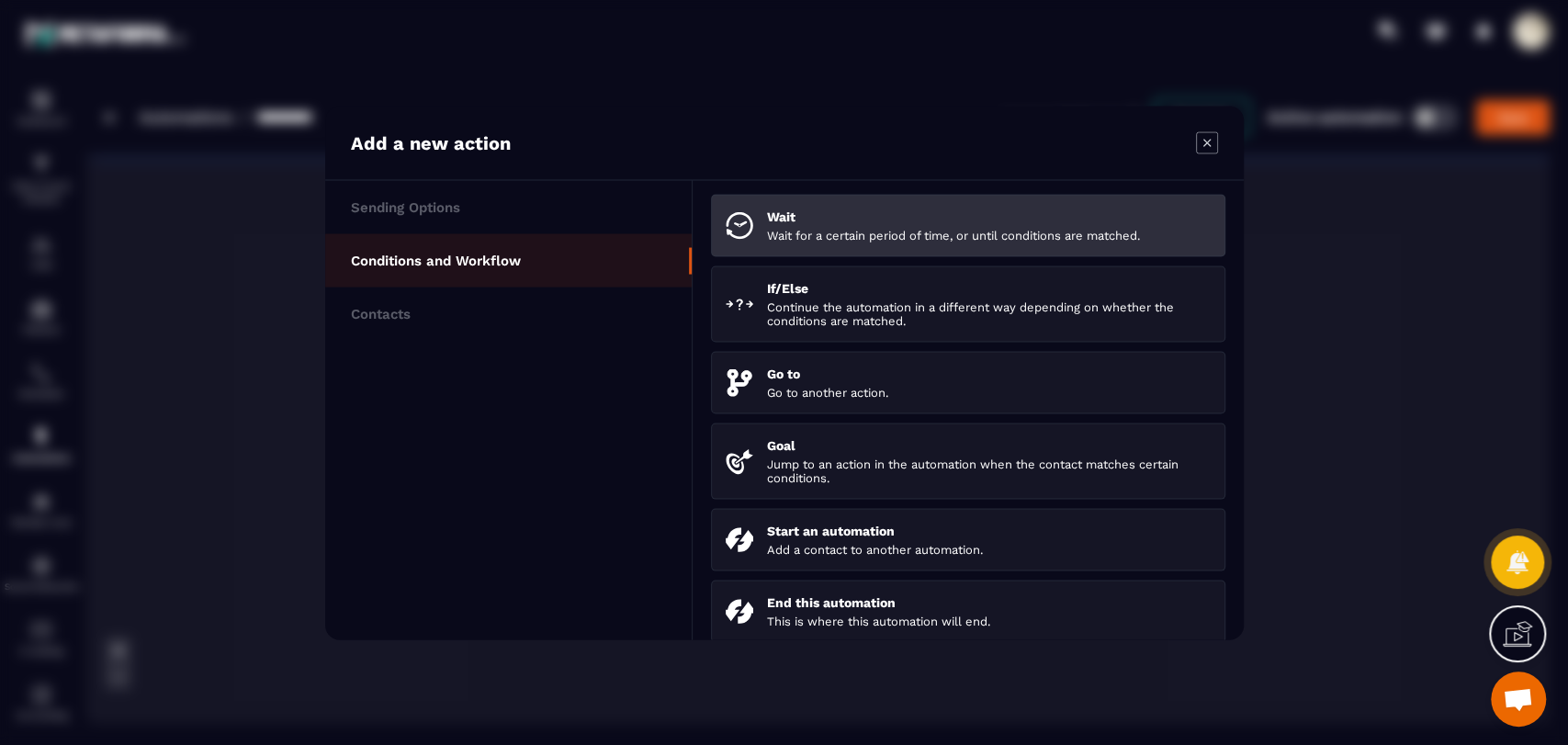
click at [834, 240] on p "Wait for a certain period of time, or until conditions are matched." at bounding box center [989, 234] width 444 height 14
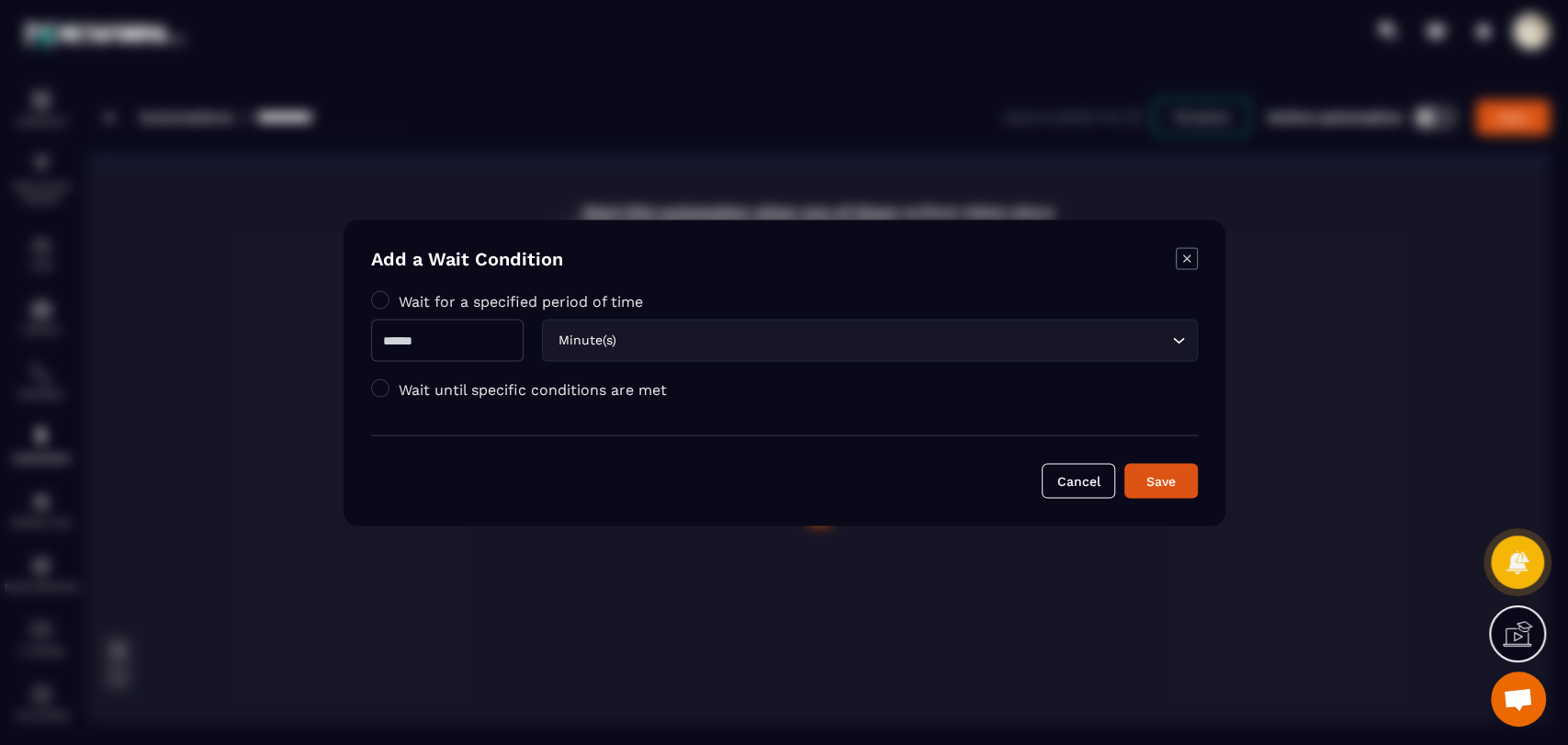
click at [477, 340] on input "Modal window" at bounding box center [447, 340] width 153 height 42
type input "*"
click at [1168, 472] on div "Save" at bounding box center [1161, 480] width 50 height 18
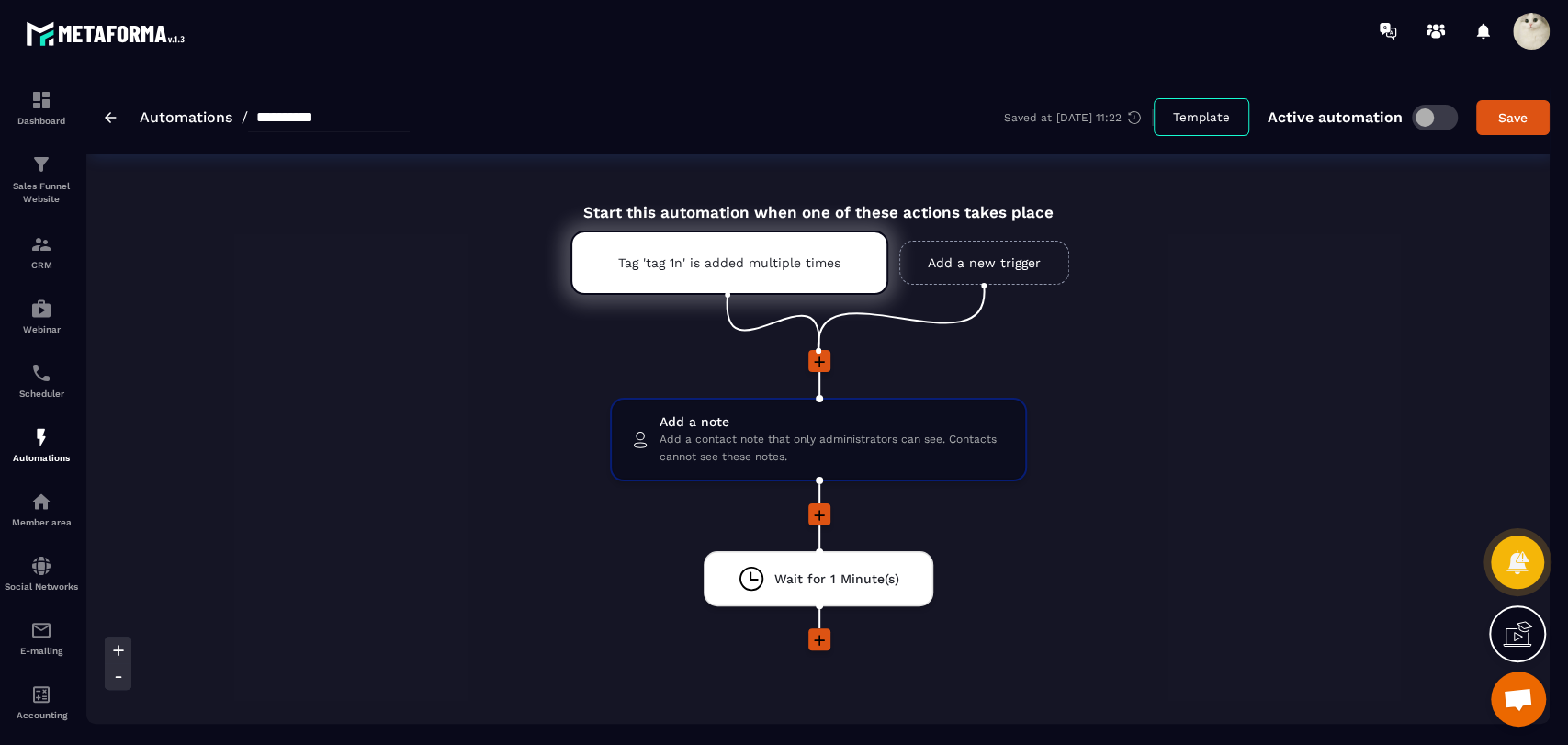
click at [1540, 94] on div "**********" at bounding box center [818, 117] width 1463 height 75
click at [1536, 130] on button "Save" at bounding box center [1513, 117] width 74 height 35
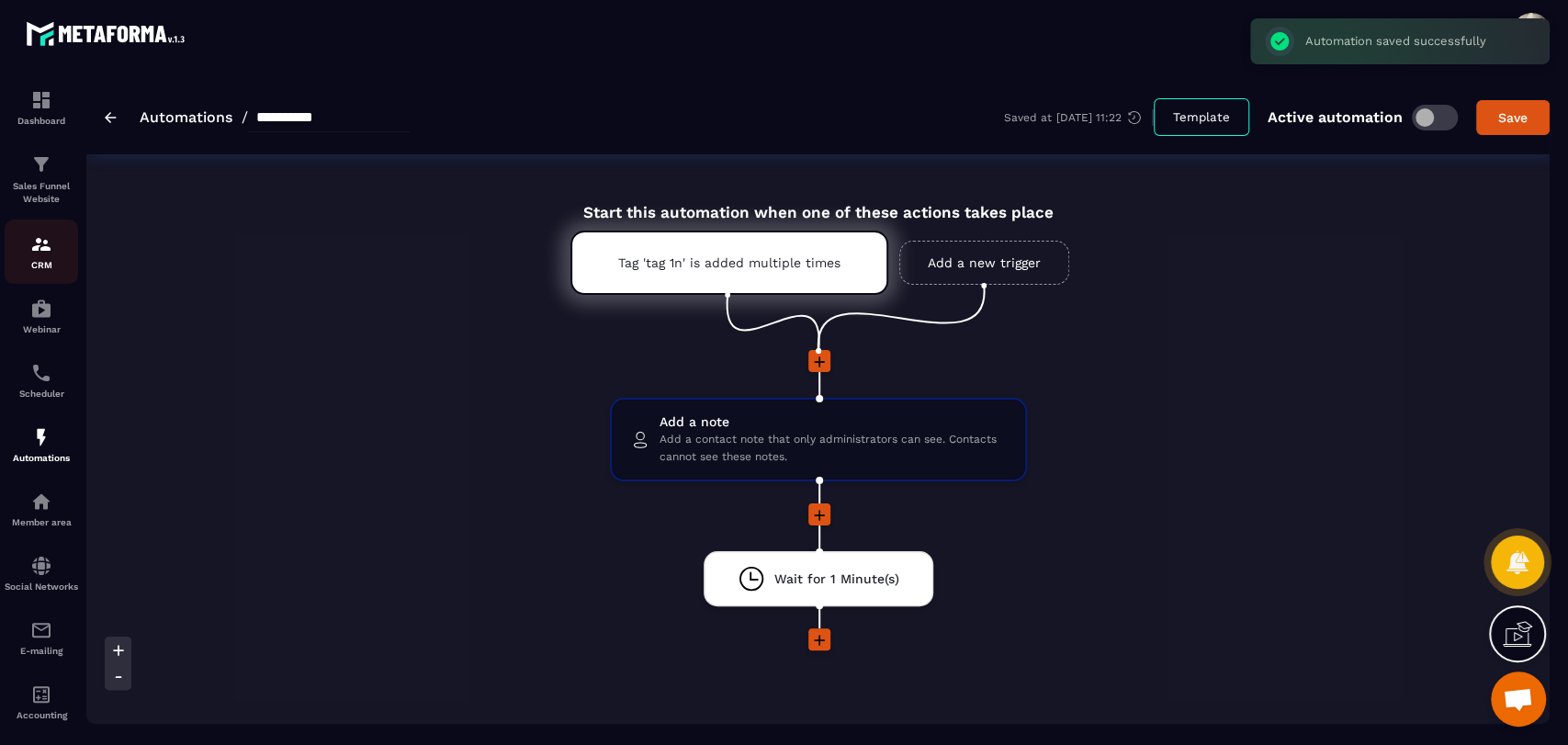
click at [50, 277] on link "CRM" at bounding box center [42, 252] width 74 height 64
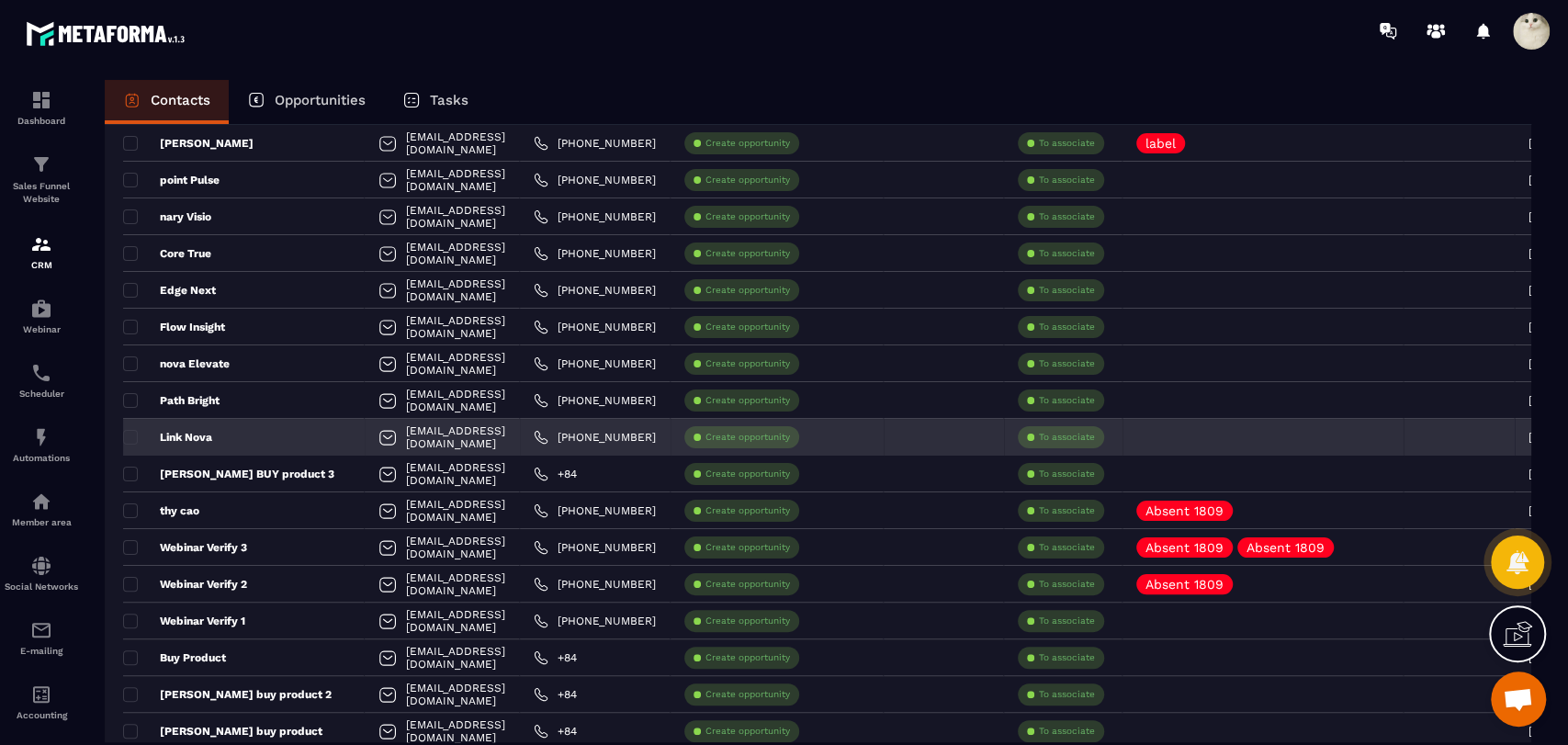
scroll to position [341, 0]
click at [131, 438] on span at bounding box center [130, 438] width 15 height 15
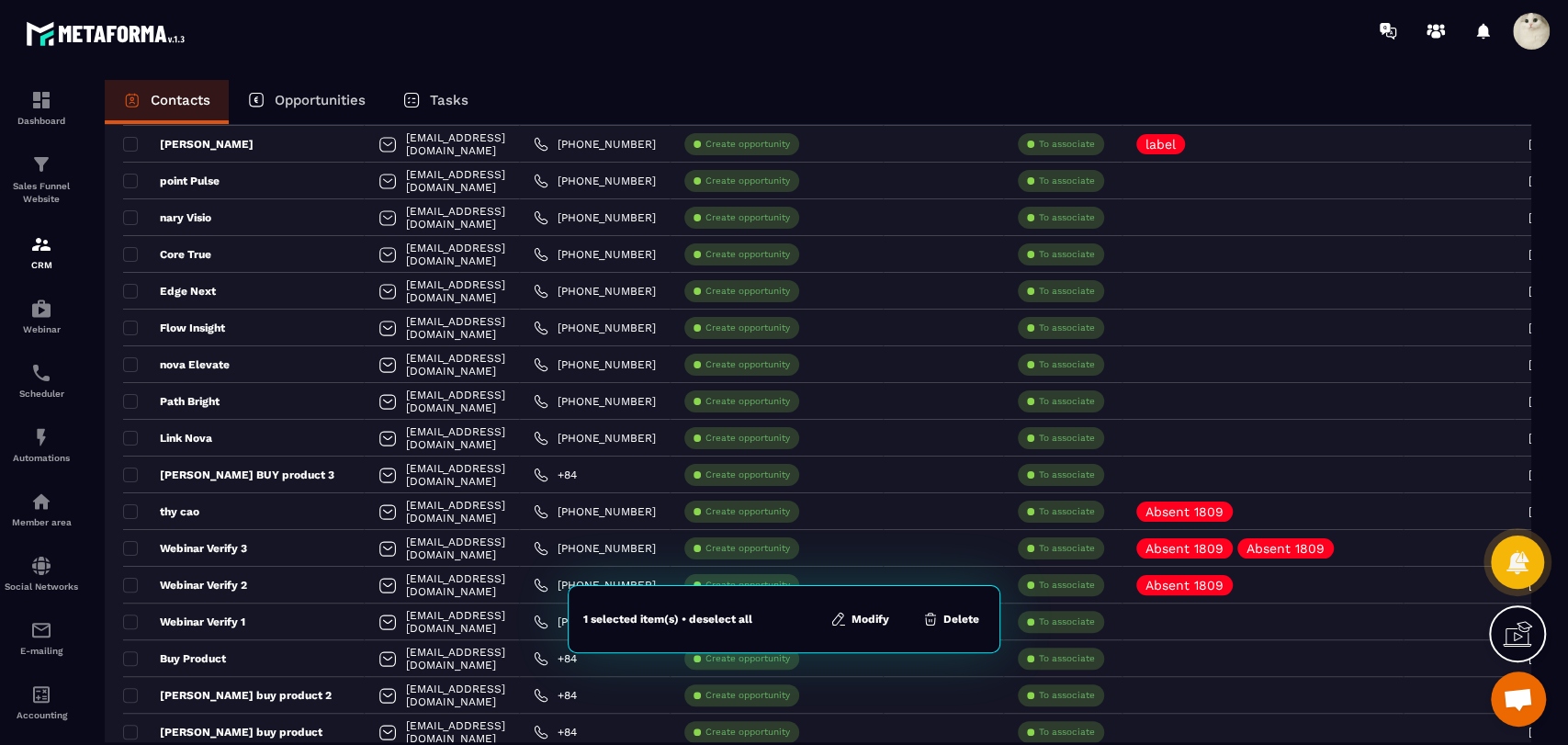
click at [865, 617] on button "Modify" at bounding box center [860, 618] width 70 height 18
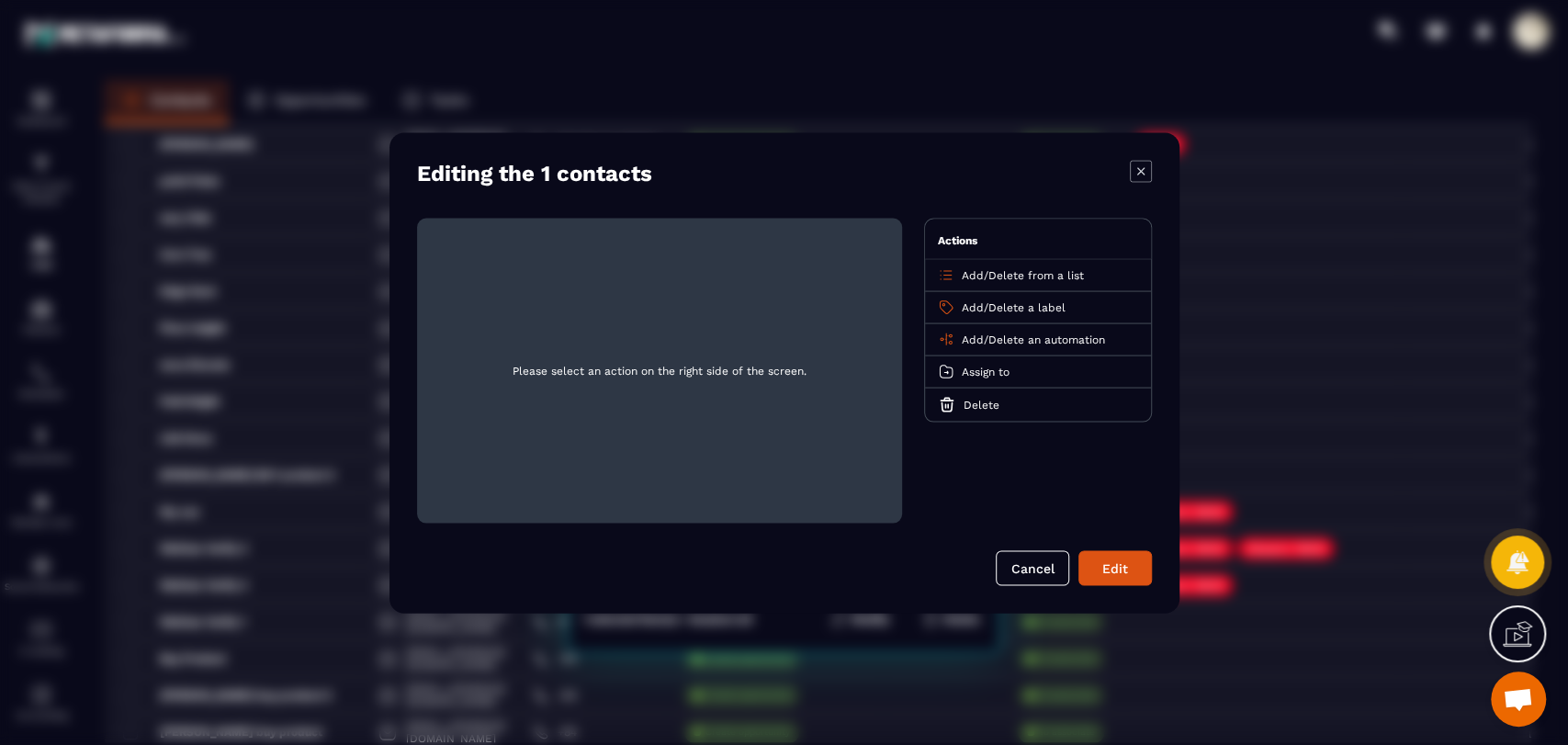
click at [963, 336] on span "Add" at bounding box center [972, 339] width 22 height 13
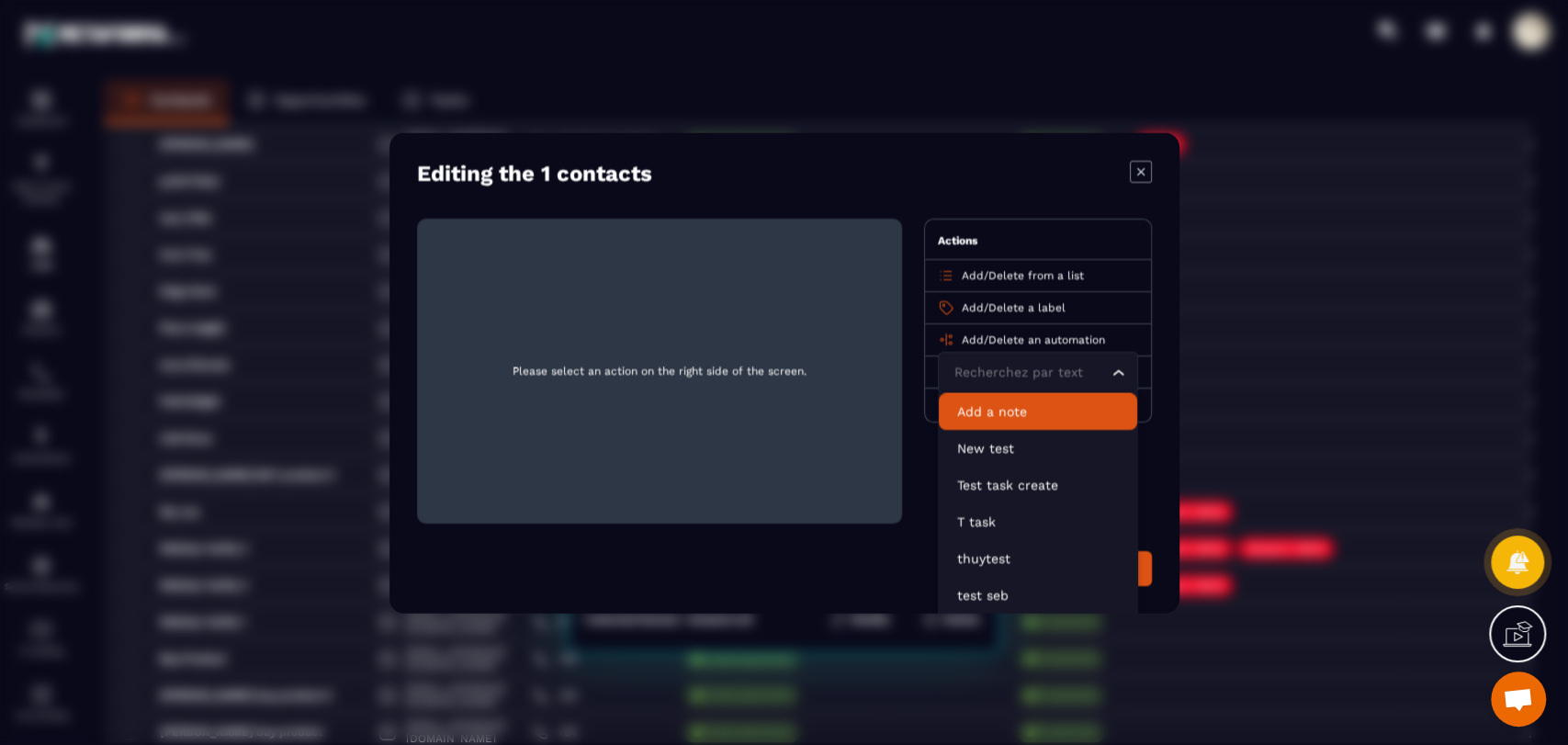
click at [1011, 407] on p "Add a note" at bounding box center [1037, 410] width 161 height 18
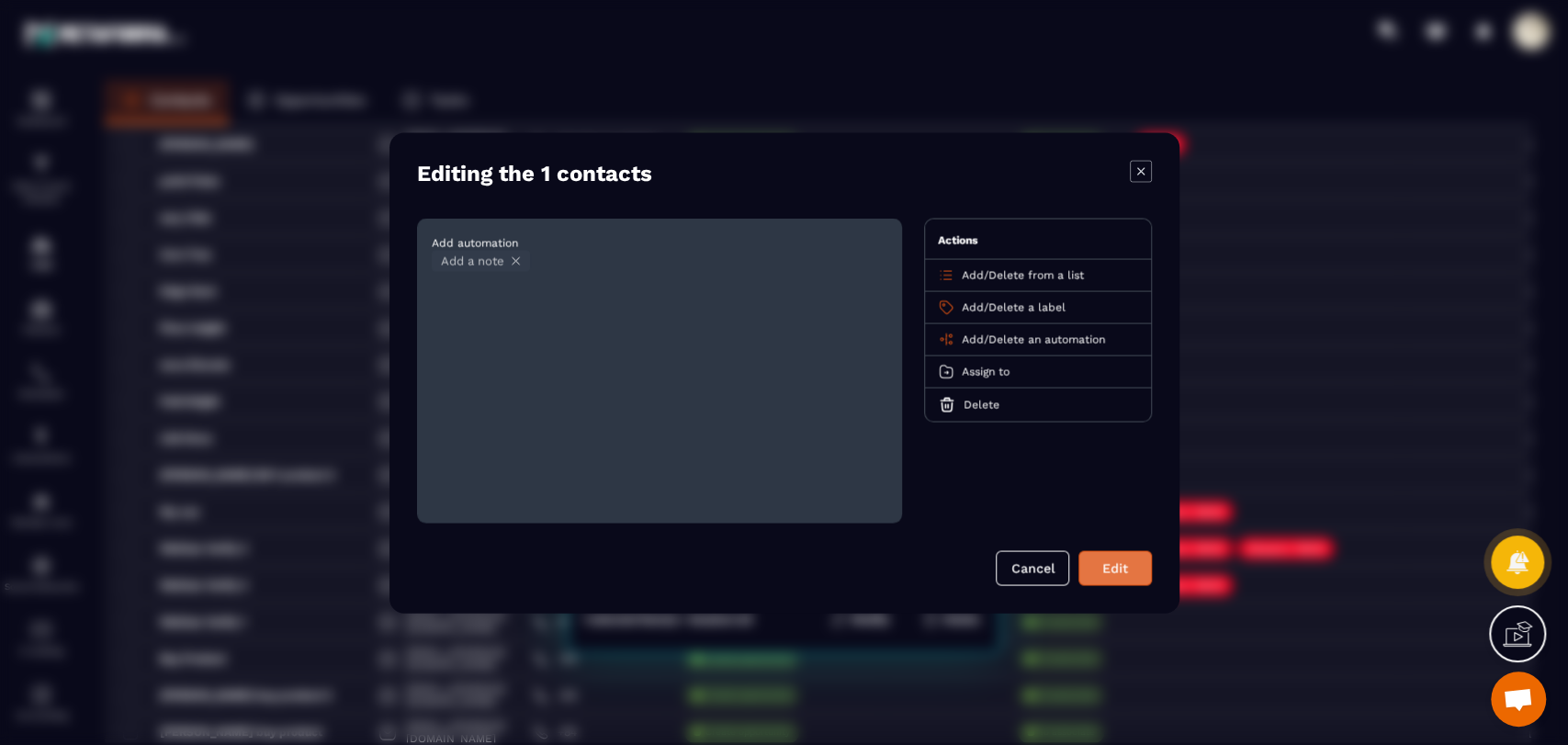
click at [1113, 560] on button "Edit" at bounding box center [1115, 567] width 74 height 35
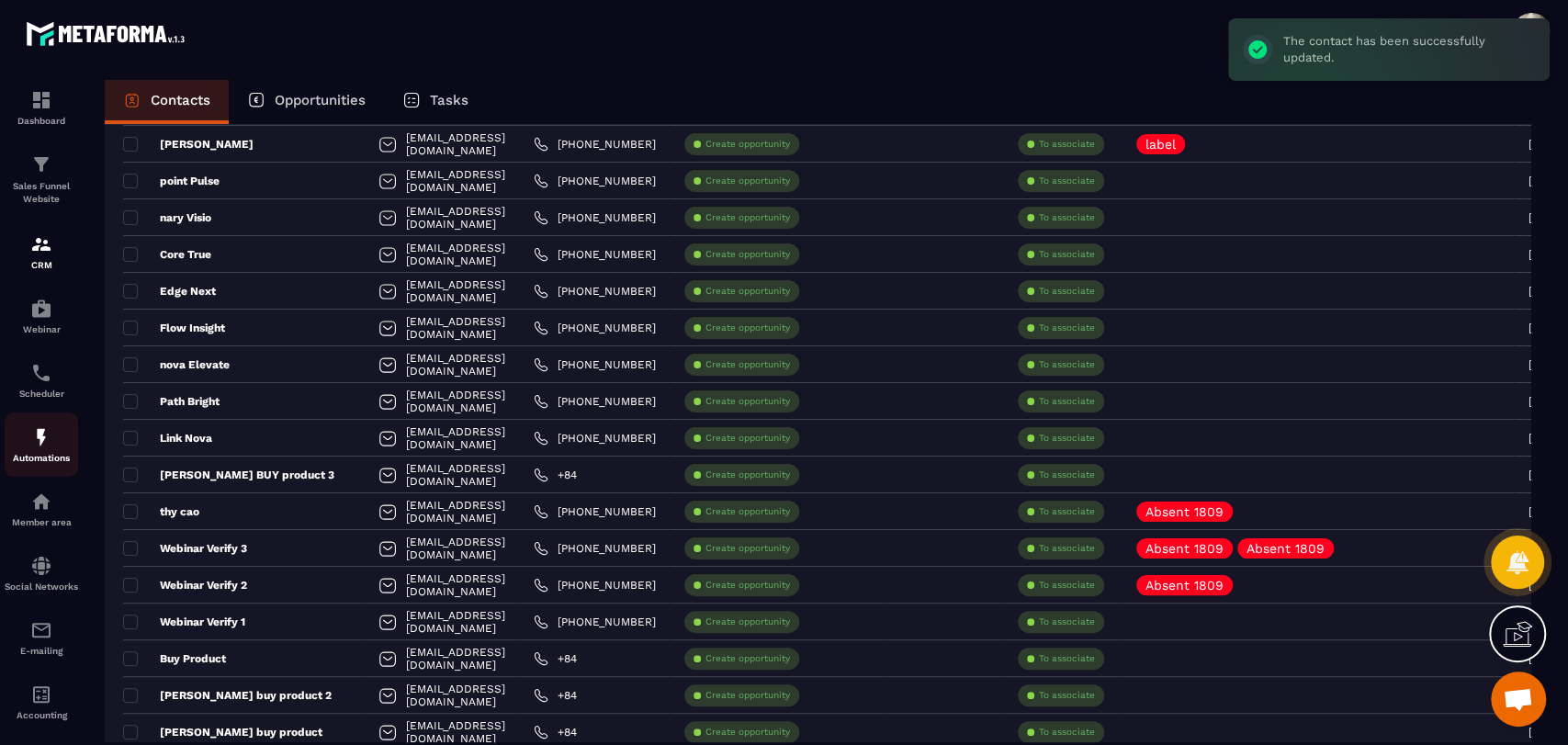
click at [46, 461] on p "Automations" at bounding box center [42, 458] width 74 height 10
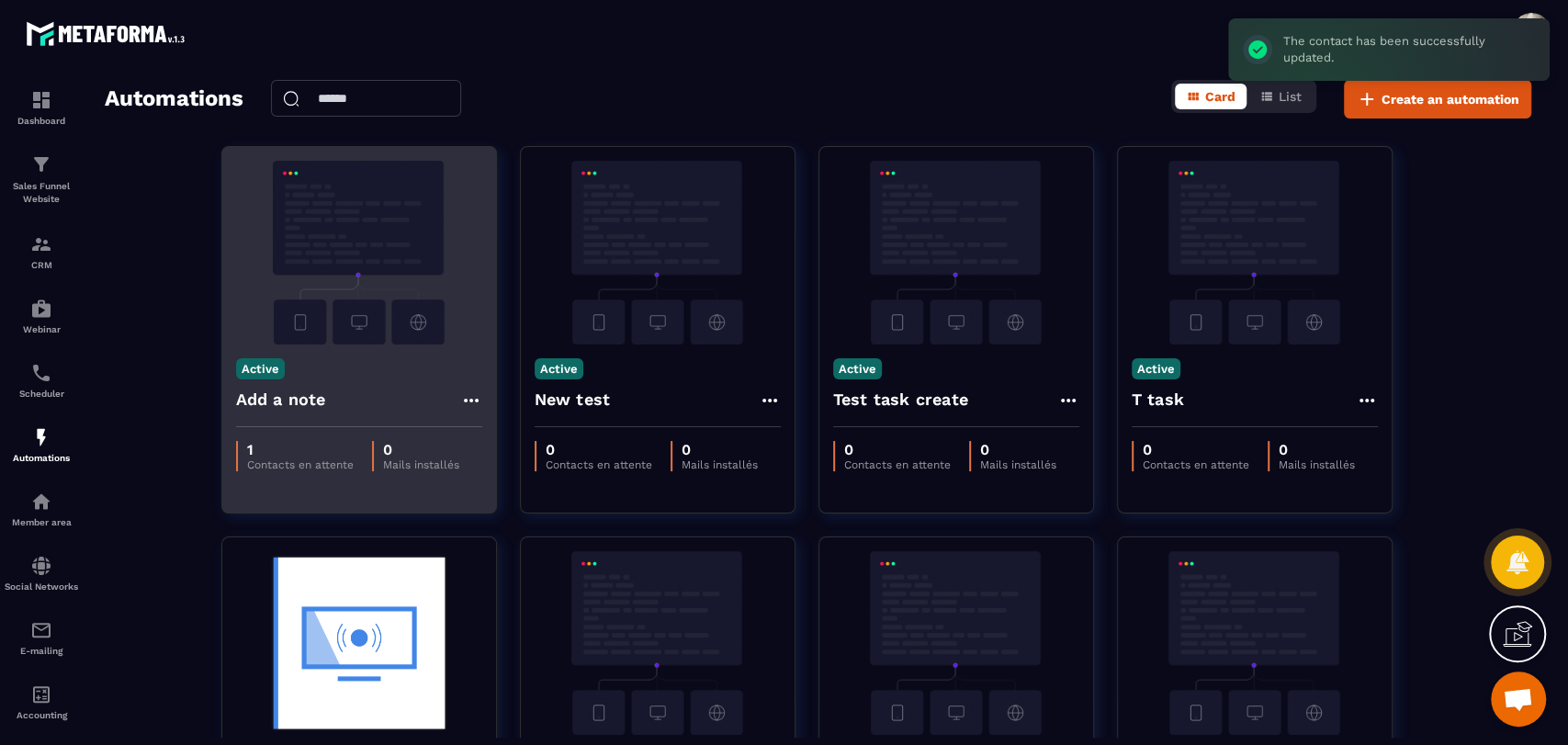
click at [477, 399] on icon at bounding box center [470, 400] width 15 height 4
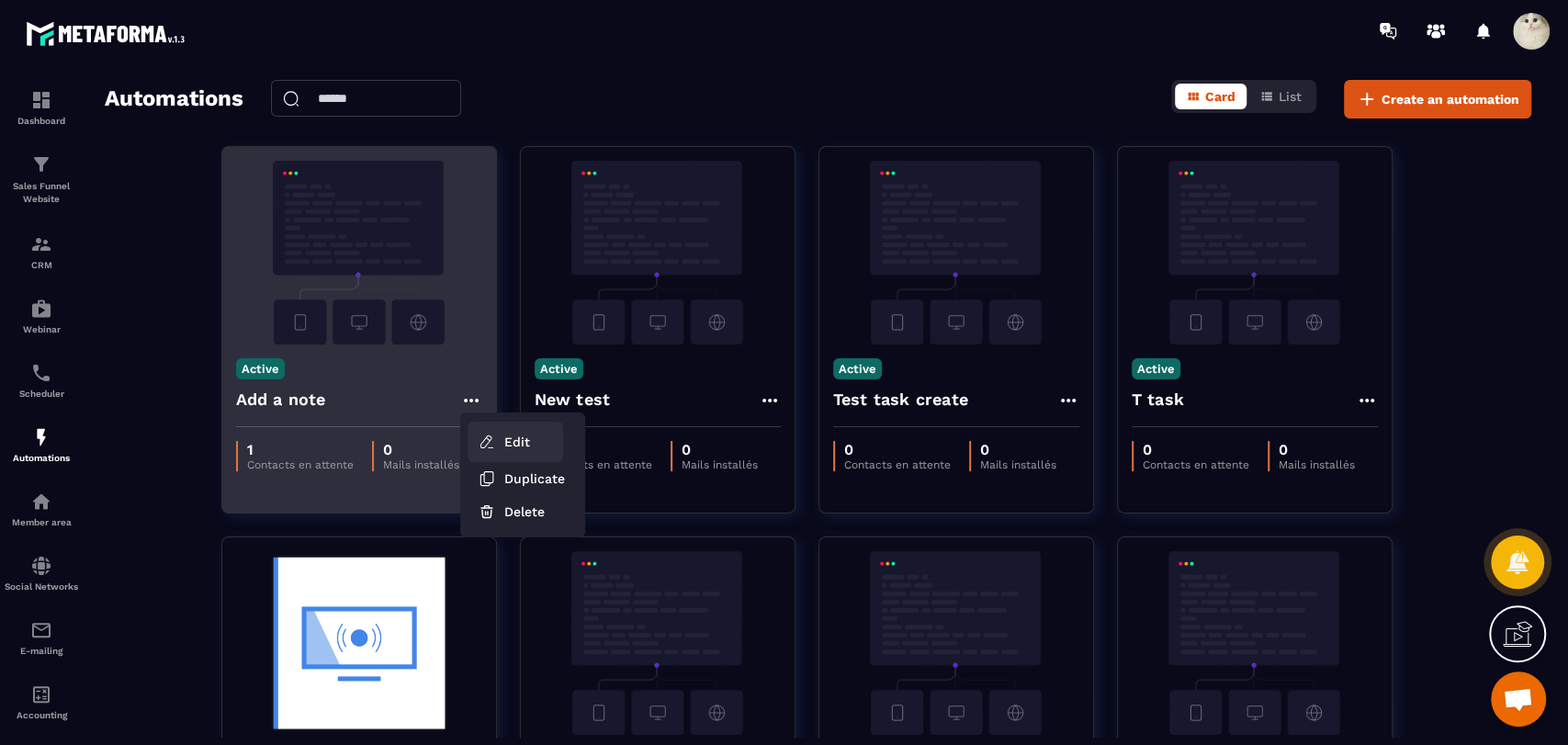
click at [491, 436] on icon at bounding box center [486, 441] width 11 height 12
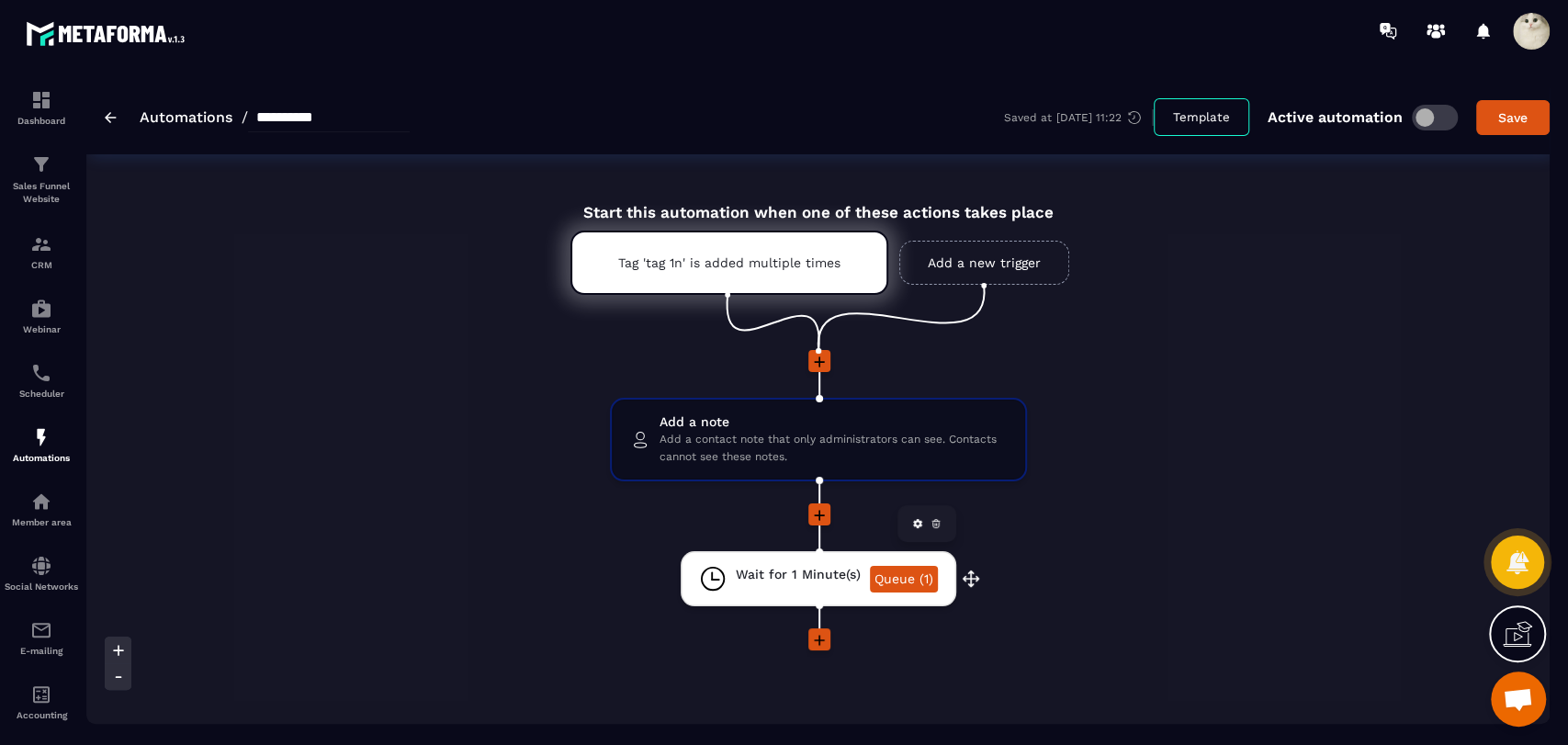
click at [910, 576] on link "Queue (1)" at bounding box center [904, 579] width 68 height 26
